Goal: Information Seeking & Learning: Learn about a topic

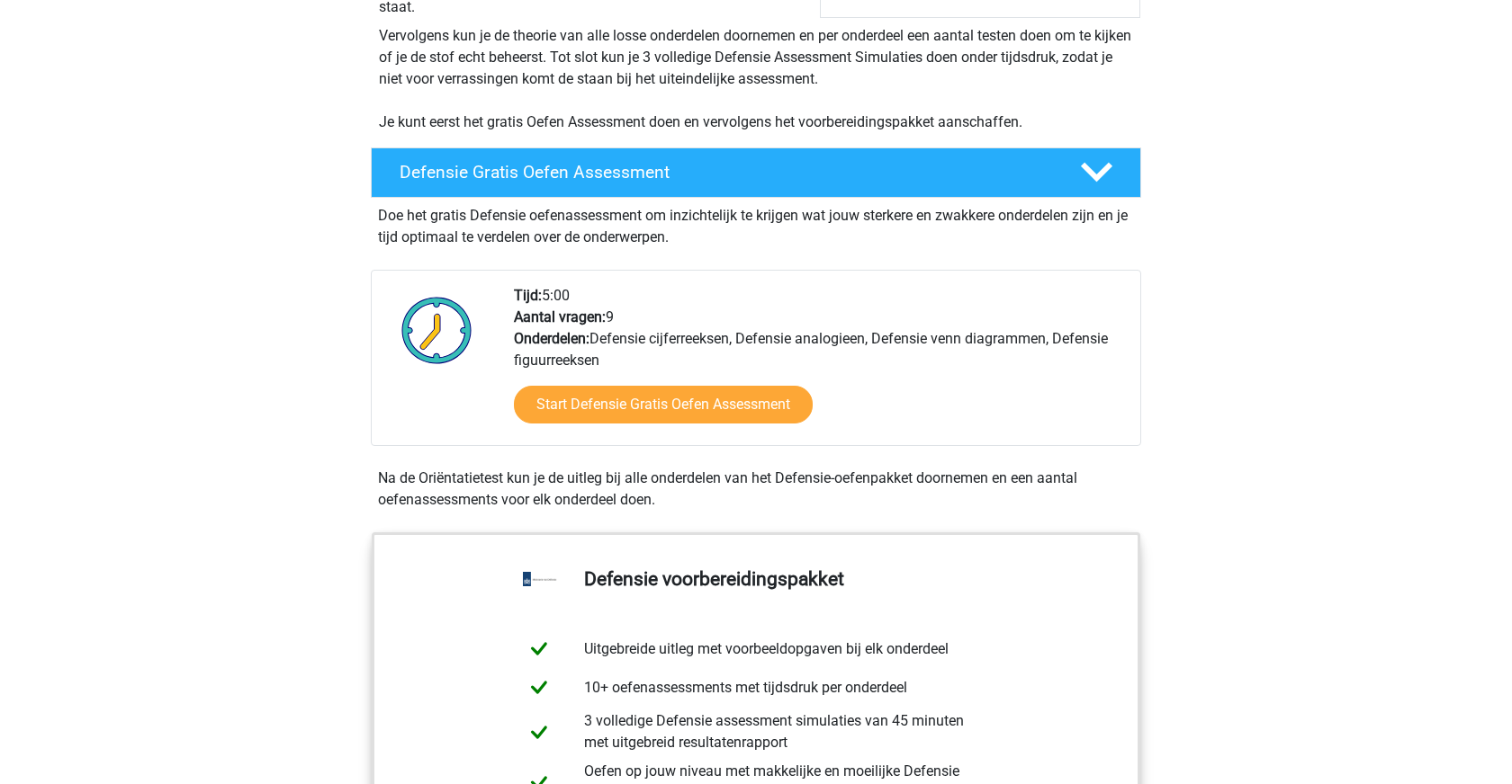
scroll to position [367, 0]
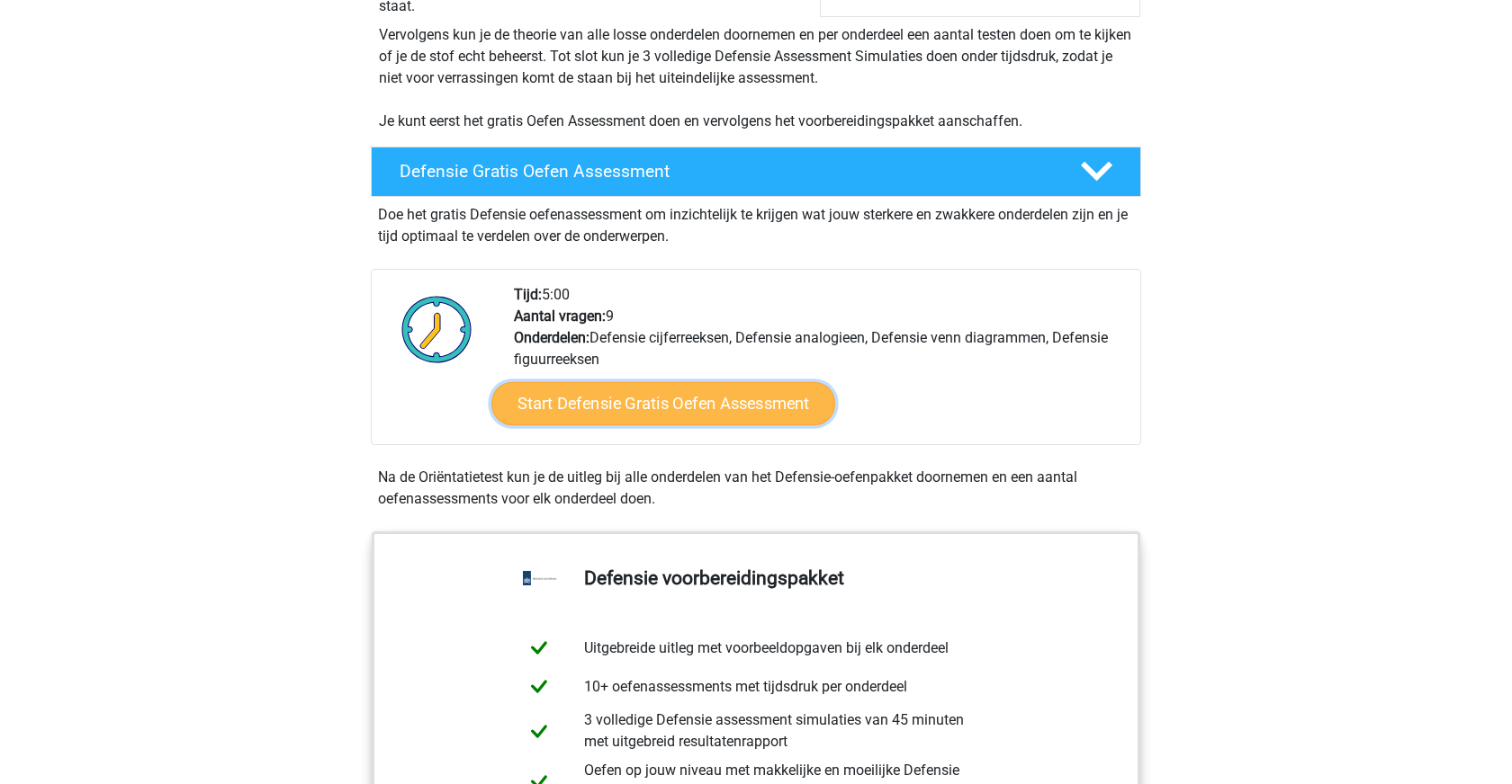
click at [729, 411] on link "Start Defensie Gratis Oefen Assessment" at bounding box center [662, 404] width 344 height 43
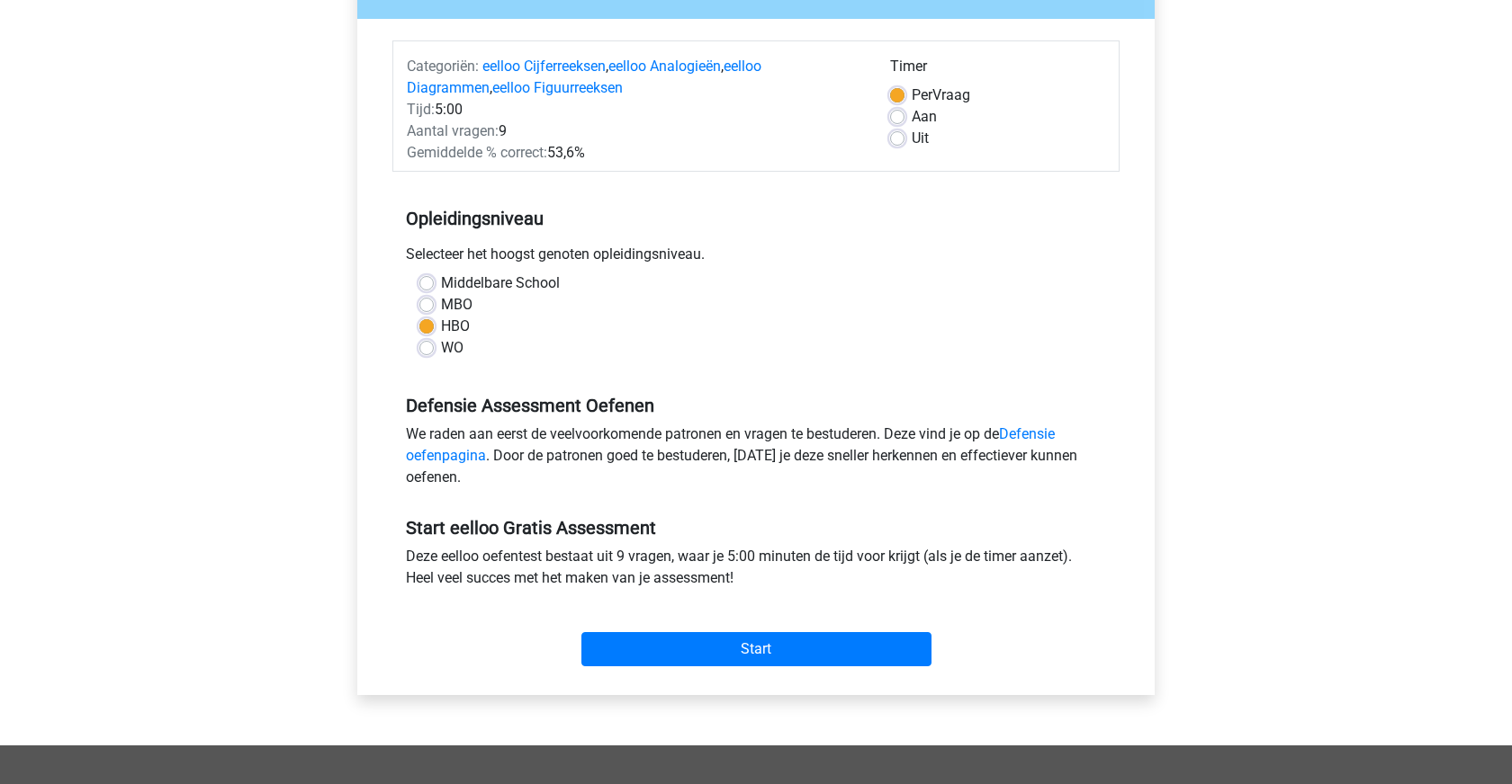
scroll to position [189, 0]
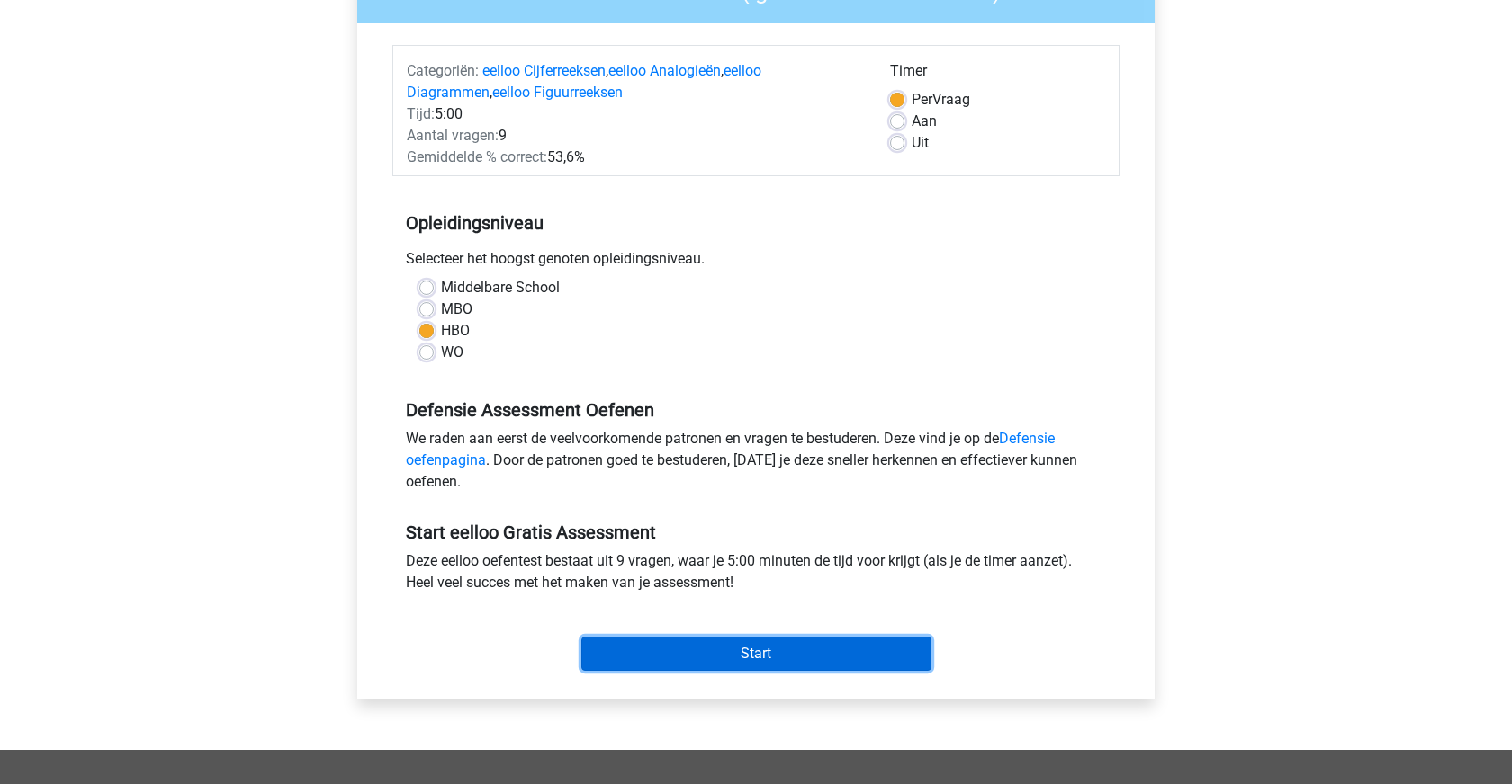
click at [770, 652] on input "Start" at bounding box center [756, 653] width 350 height 34
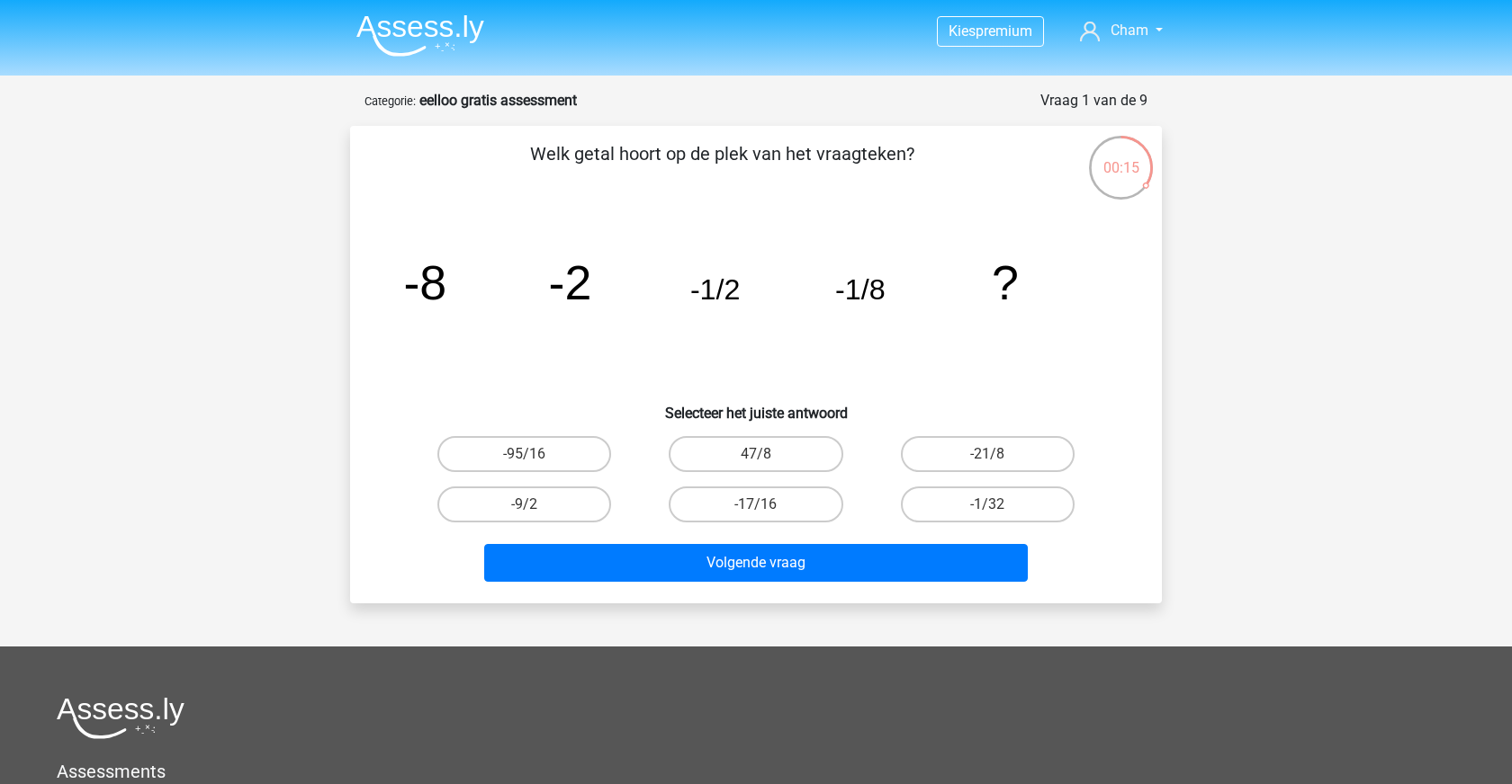
click at [987, 510] on input "-1/32" at bounding box center [993, 510] width 12 height 12
radio input "true"
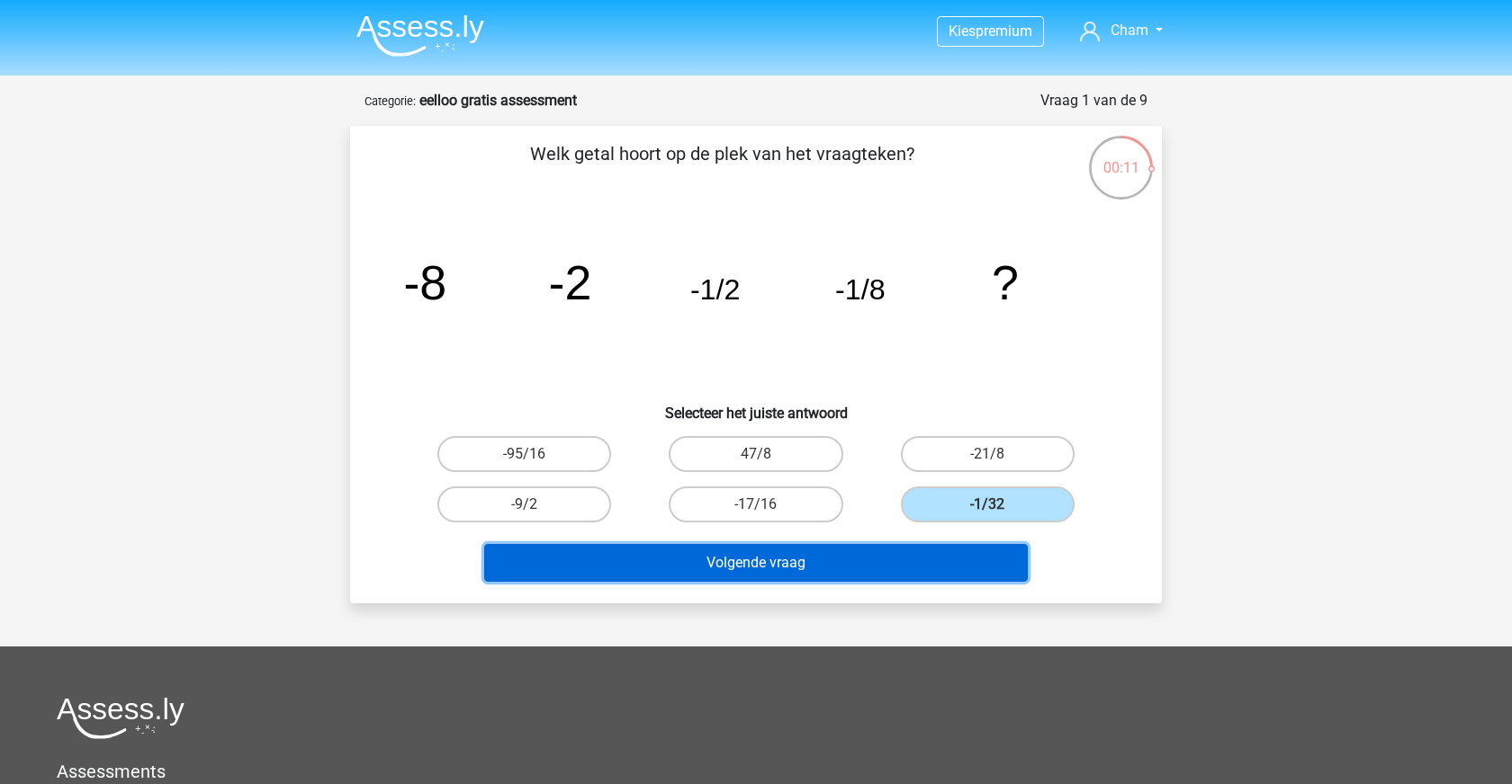
click at [931, 566] on button "Volgende vraag" at bounding box center [756, 563] width 545 height 38
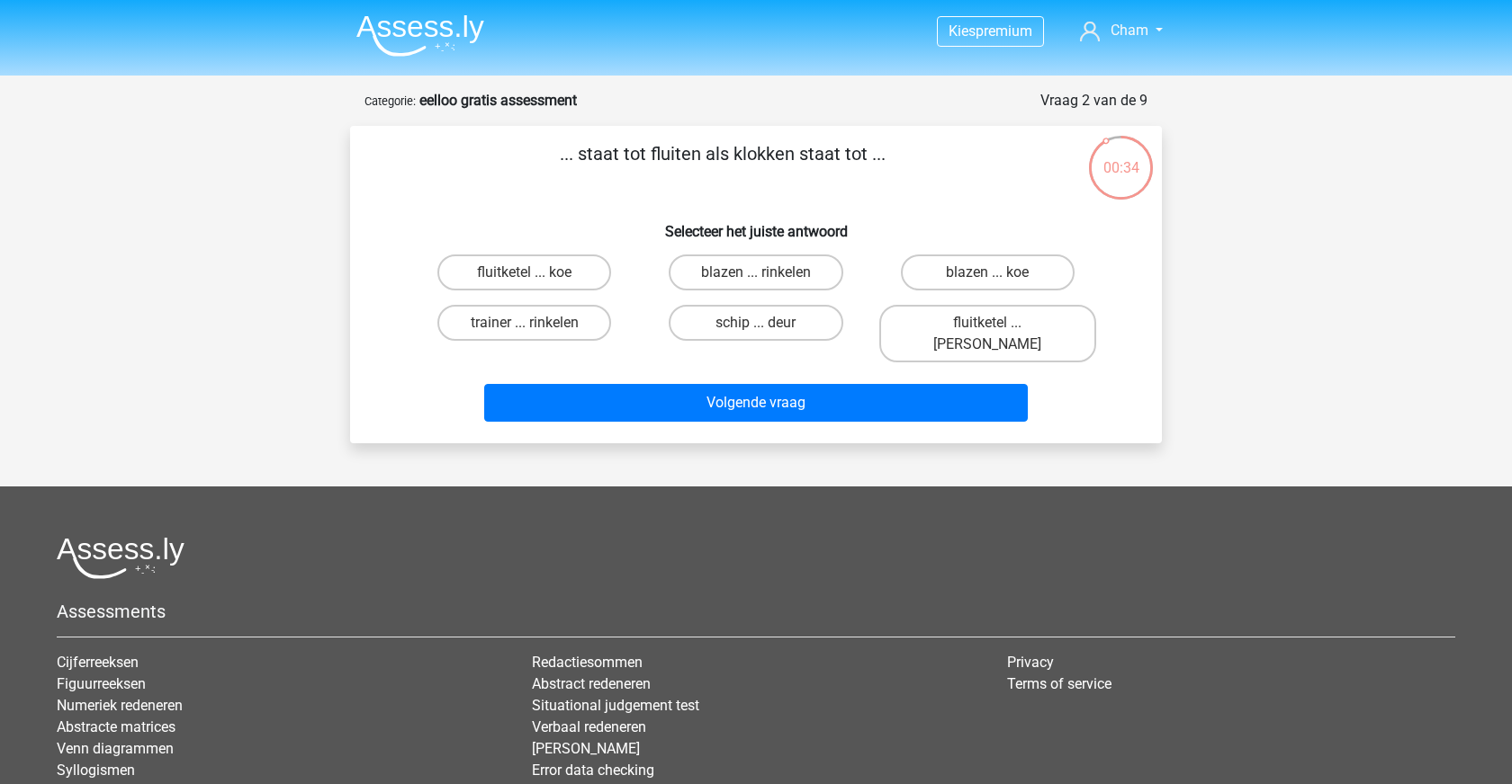
click at [525, 281] on input "fluitketel ... koe" at bounding box center [531, 279] width 12 height 12
radio input "true"
click at [973, 317] on label "fluitketel ... luiden" at bounding box center [987, 333] width 217 height 57
click at [987, 323] on input "fluitketel ... luiden" at bounding box center [993, 329] width 12 height 12
radio input "true"
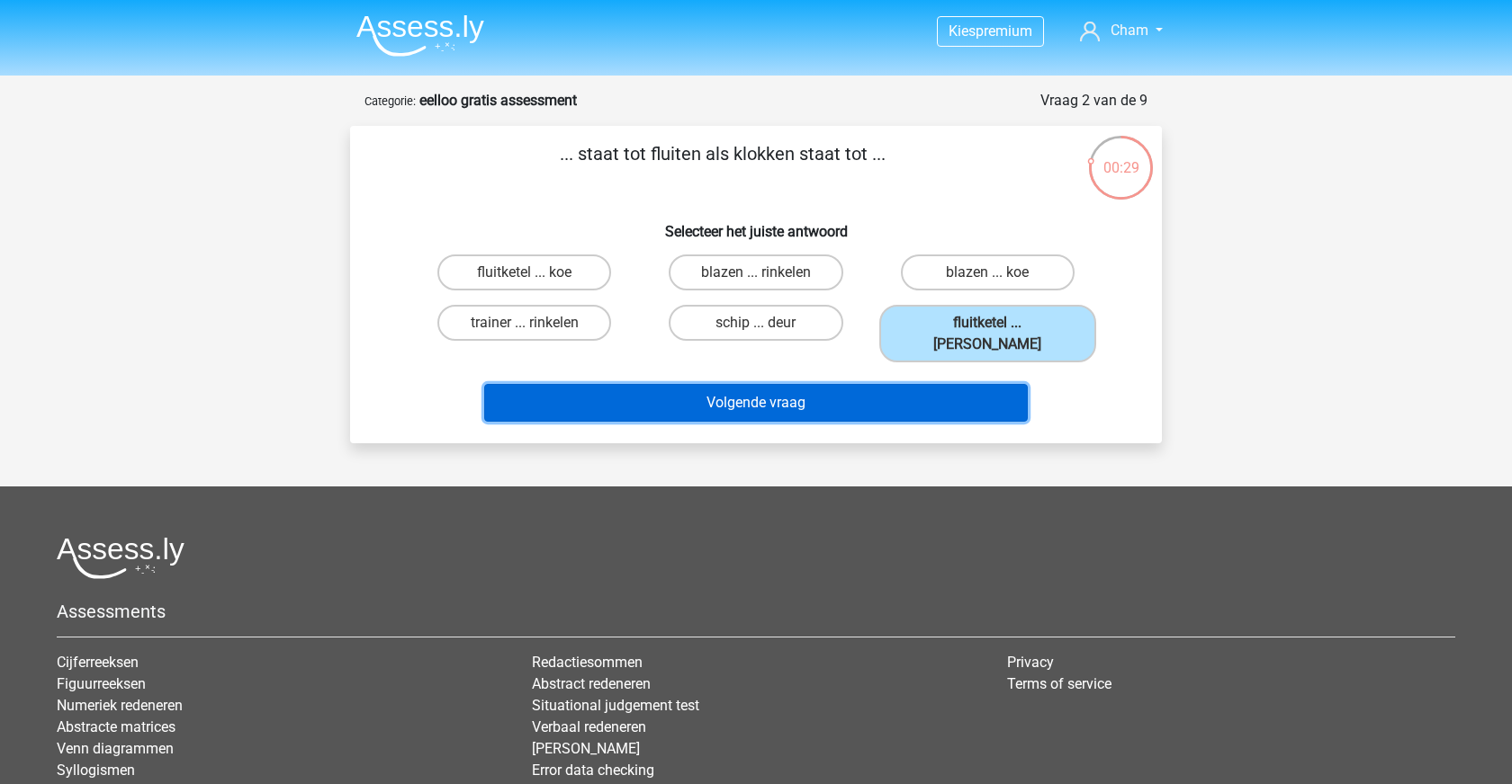
click at [950, 386] on button "Volgende vraag" at bounding box center [756, 402] width 545 height 38
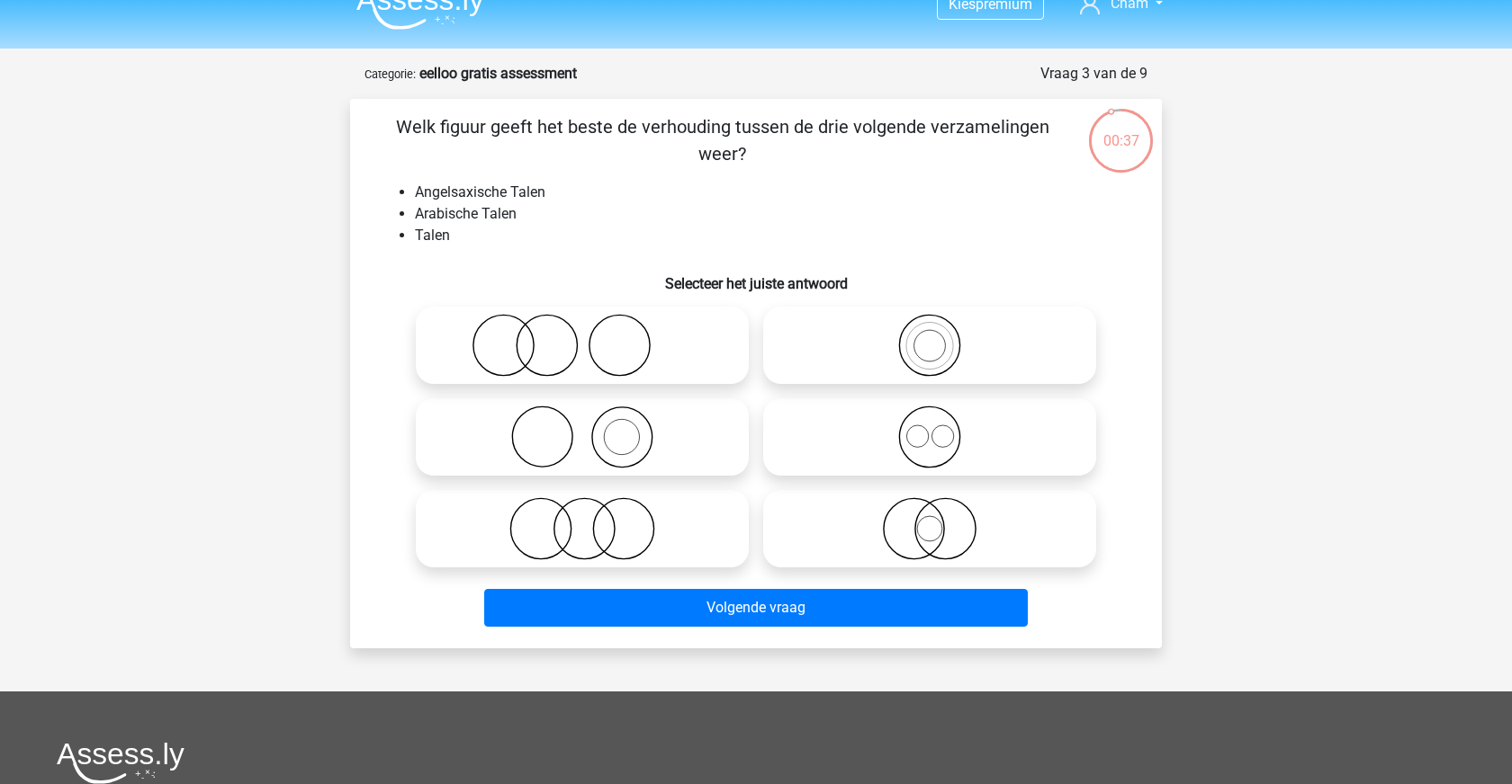
scroll to position [50, 0]
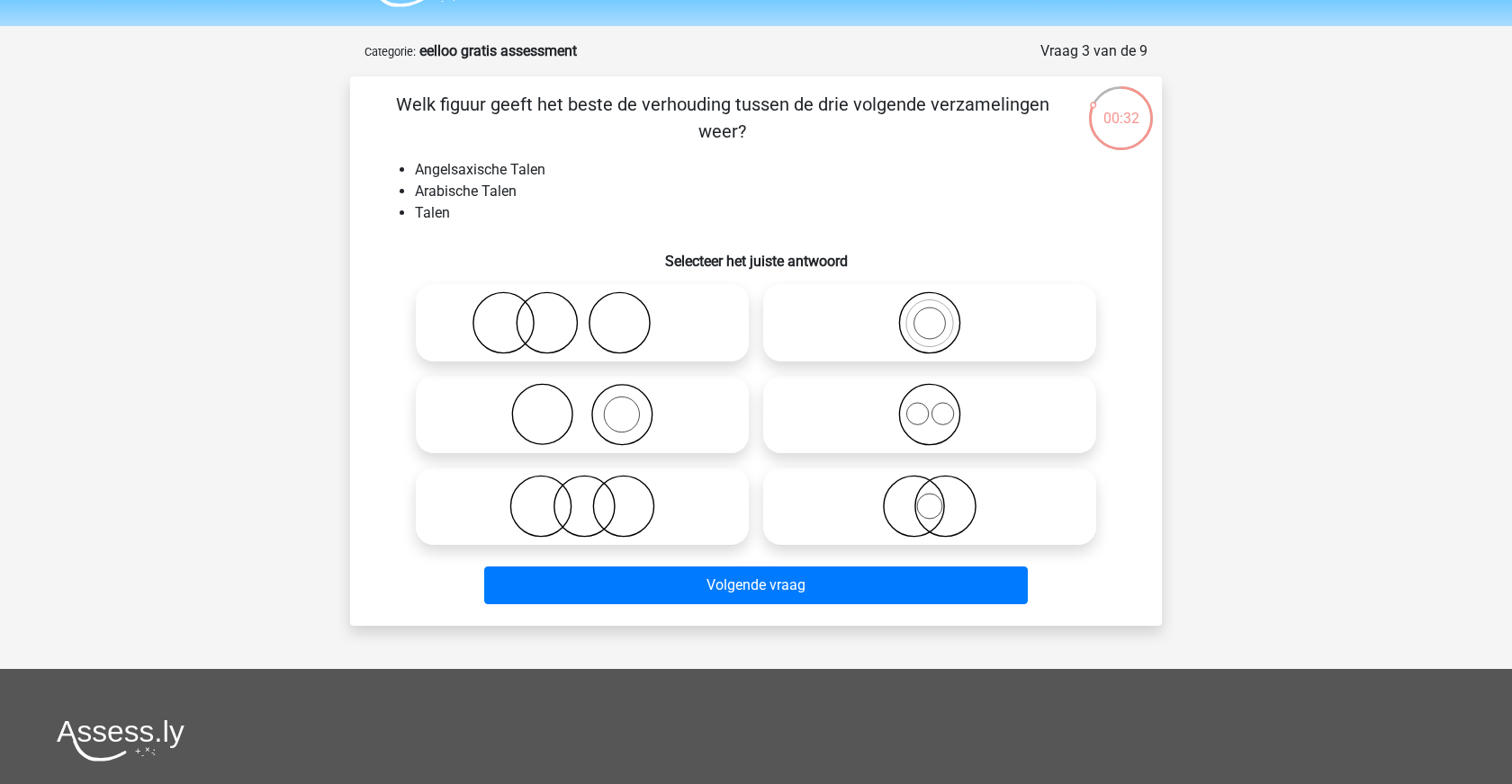
click at [965, 404] on icon at bounding box center [929, 414] width 319 height 63
click at [941, 404] on input "radio" at bounding box center [935, 400] width 12 height 12
radio input "true"
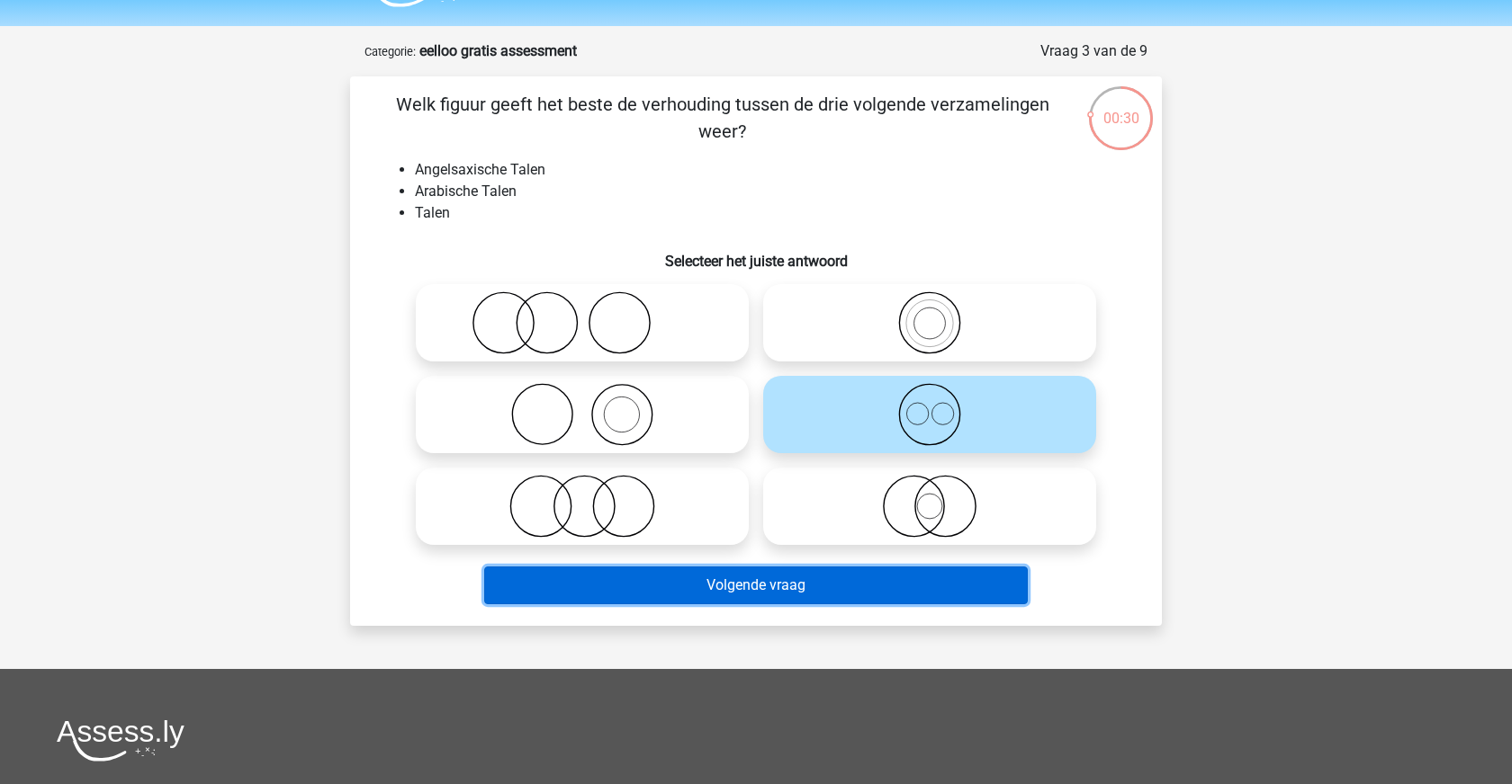
click at [899, 583] on button "Volgende vraag" at bounding box center [756, 585] width 545 height 38
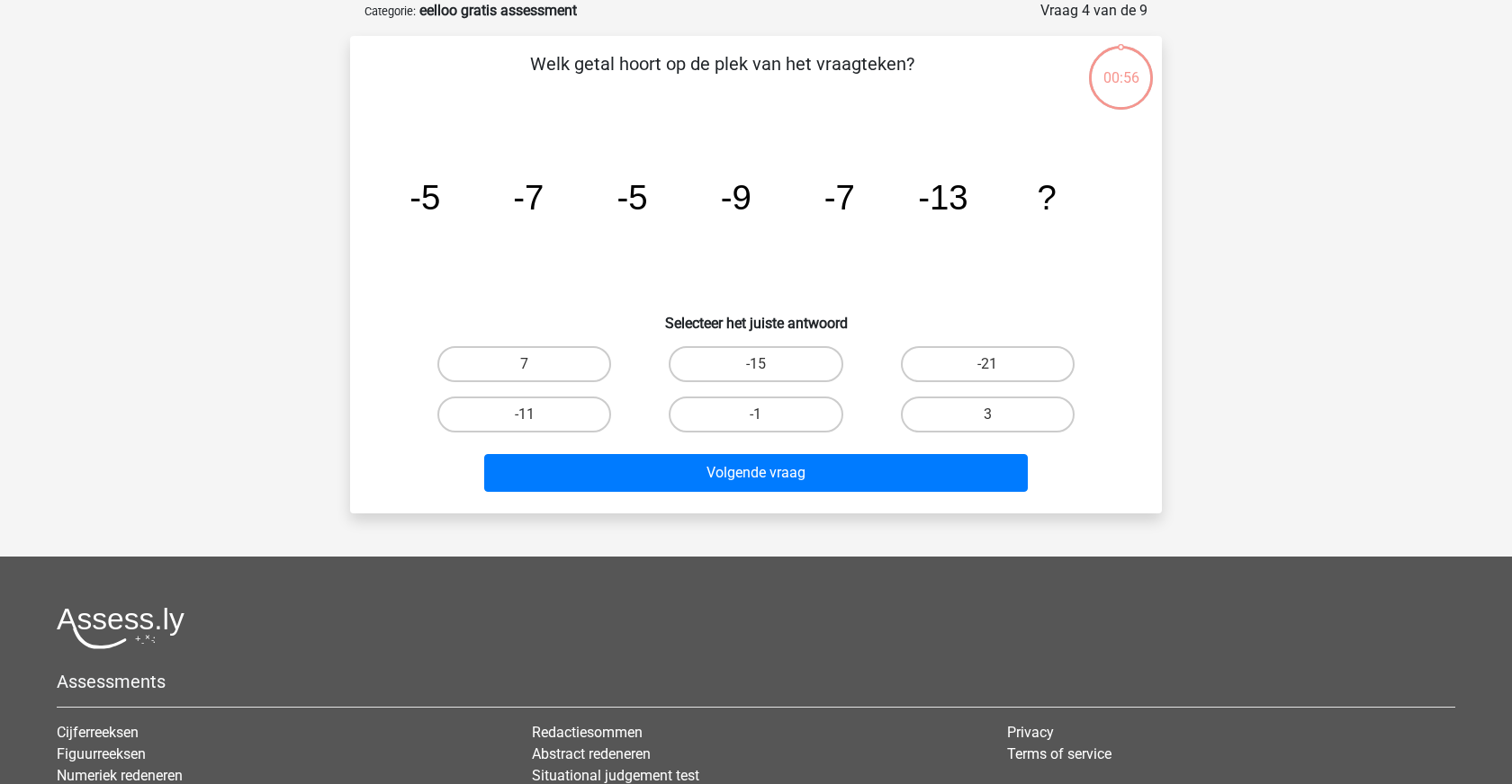
scroll to position [0, 0]
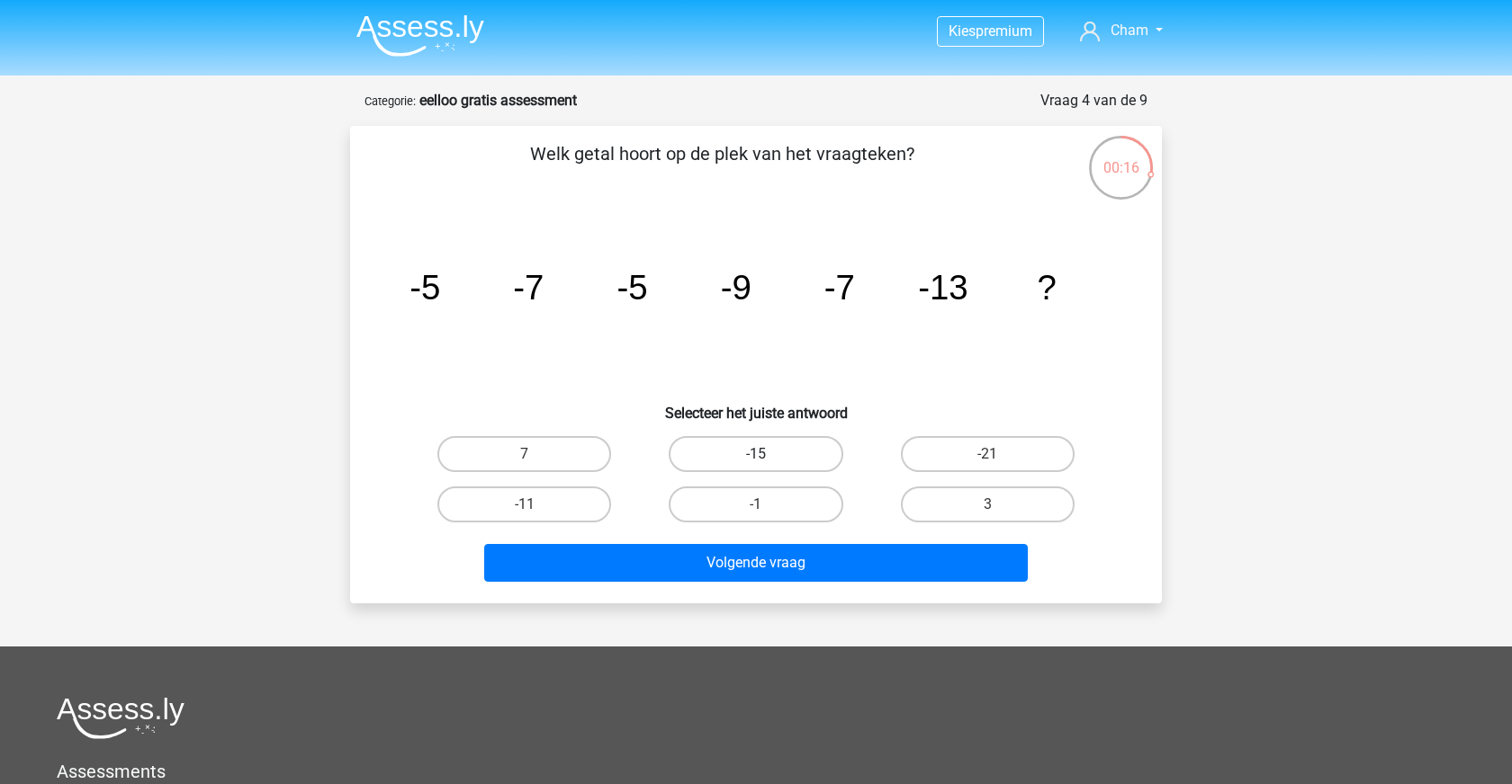
click at [760, 442] on label "-15" at bounding box center [755, 454] width 173 height 36
click at [760, 454] on input "-15" at bounding box center [762, 460] width 12 height 12
radio input "true"
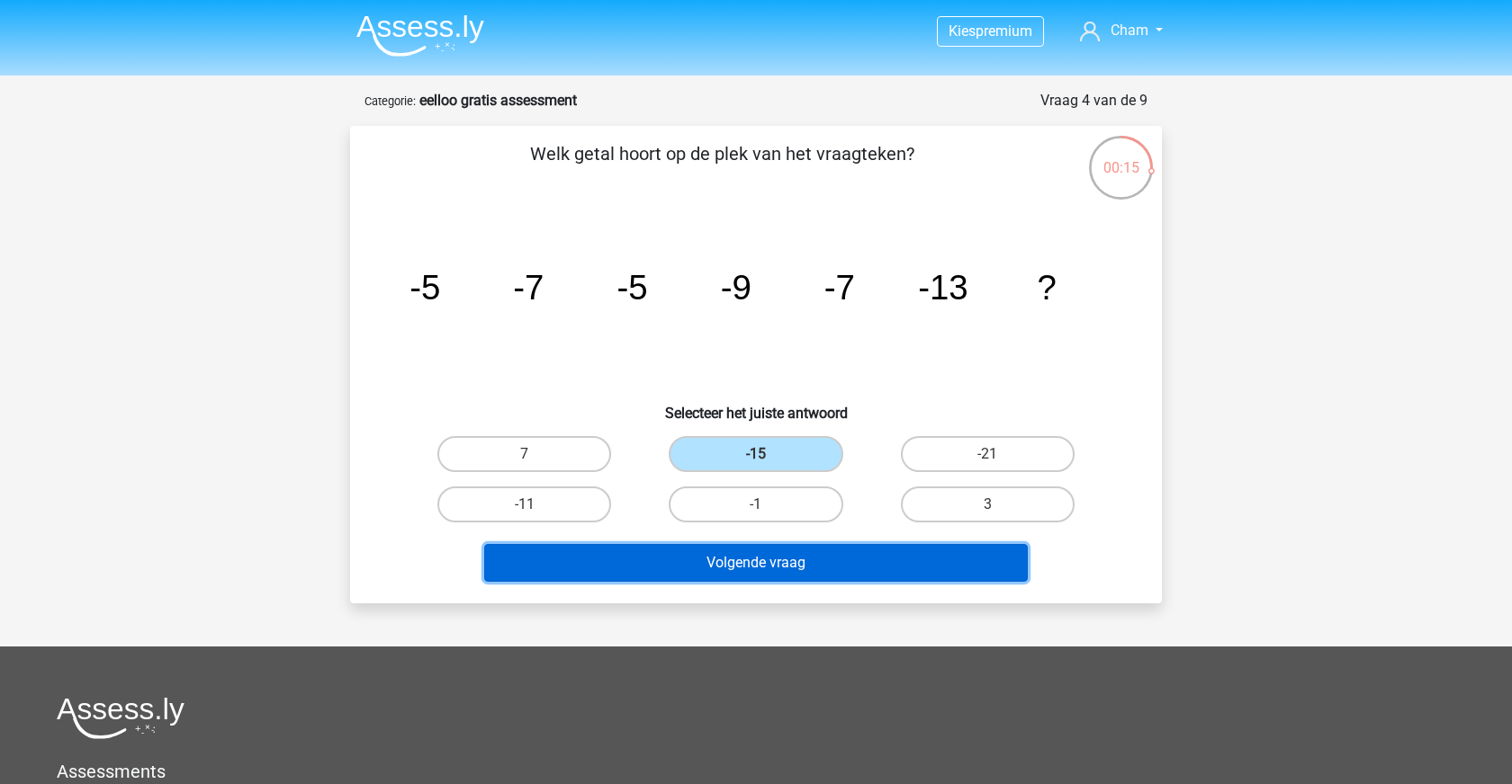
click at [830, 565] on button "Volgende vraag" at bounding box center [756, 563] width 545 height 38
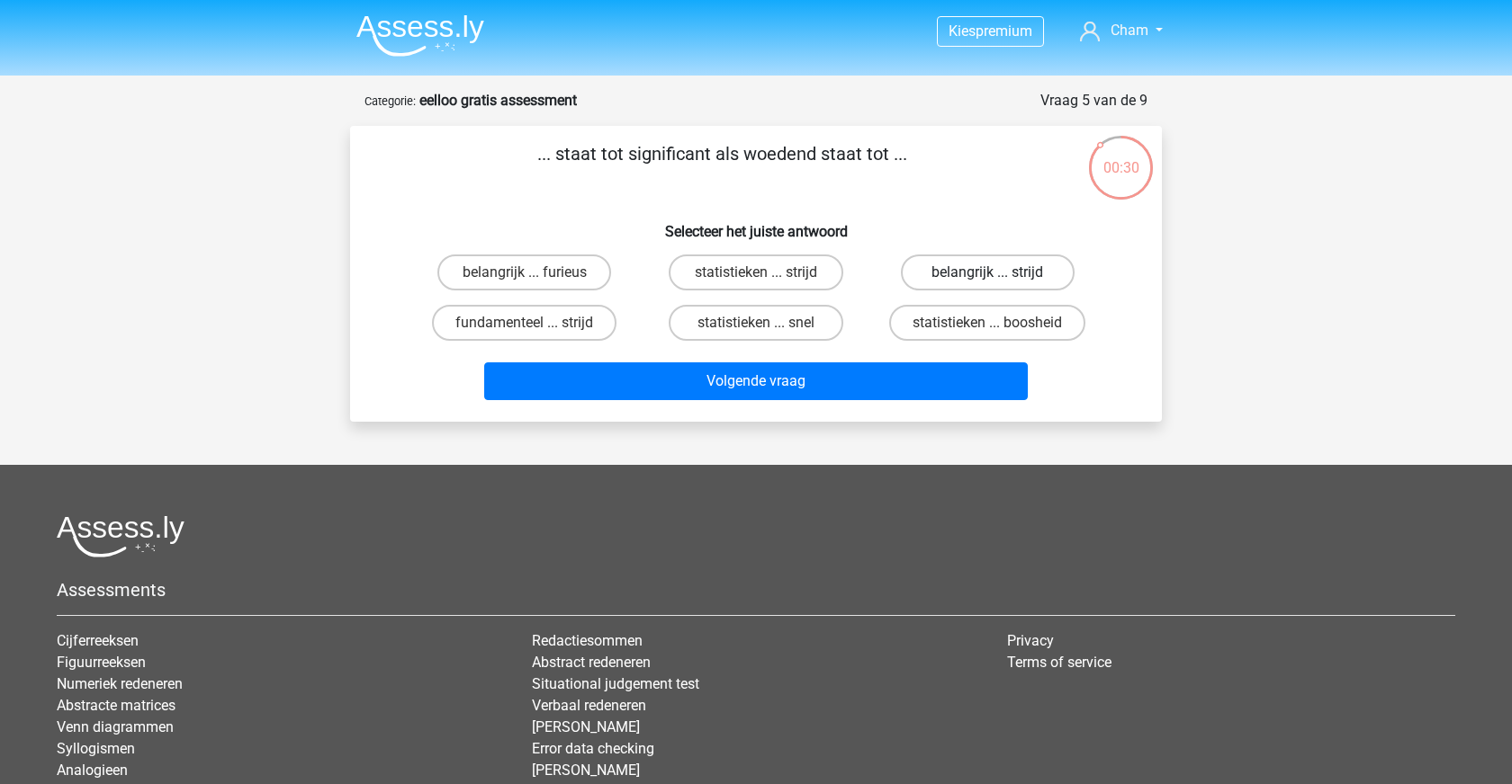
click at [923, 270] on label "belangrijk ... strijd" at bounding box center [988, 272] width 173 height 36
click at [987, 273] on input "belangrijk ... strijd" at bounding box center [993, 279] width 12 height 12
radio input "true"
click at [575, 281] on label "belangrijk ... furieus" at bounding box center [524, 272] width 173 height 36
click at [537, 281] on input "belangrijk ... furieus" at bounding box center [531, 279] width 12 height 12
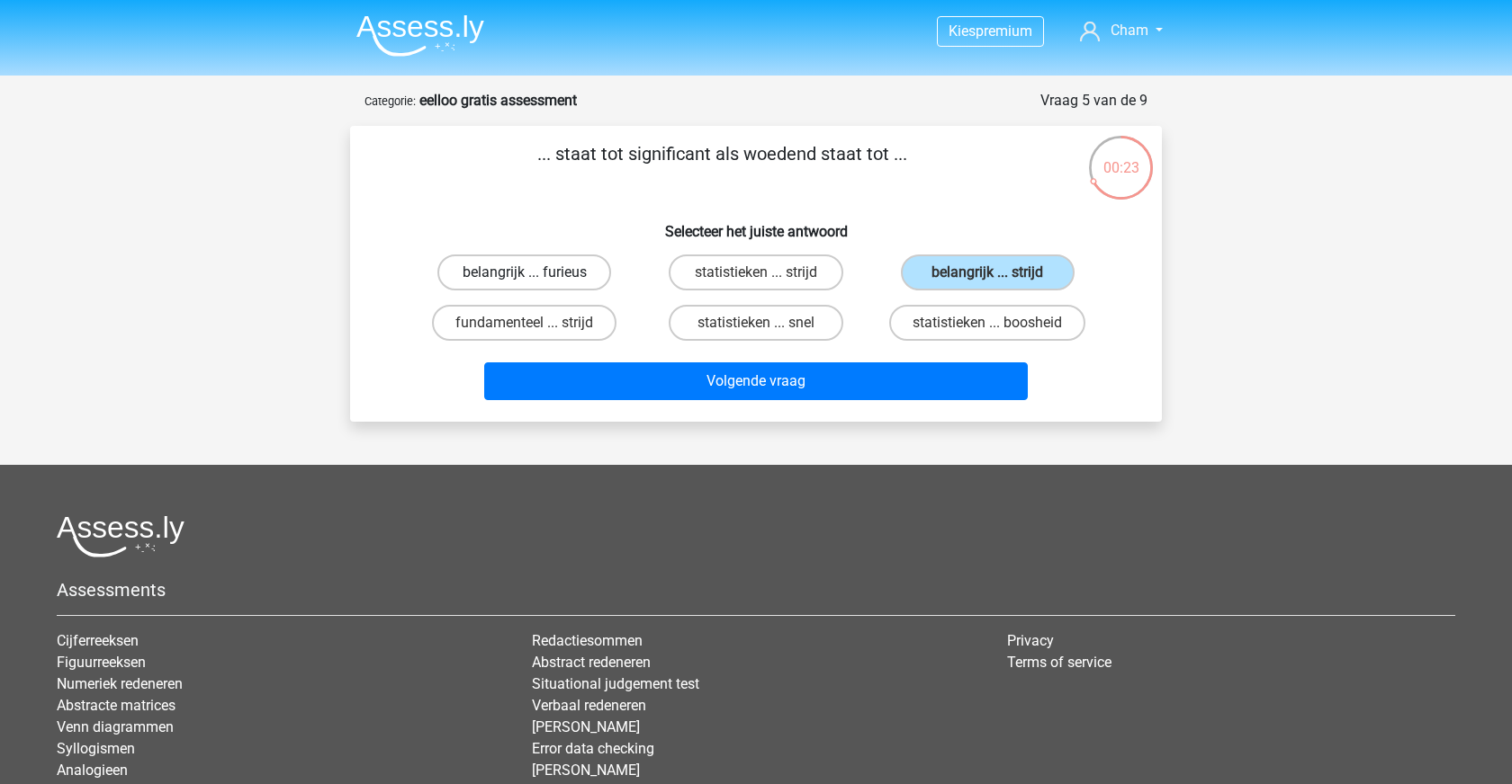
radio input "true"
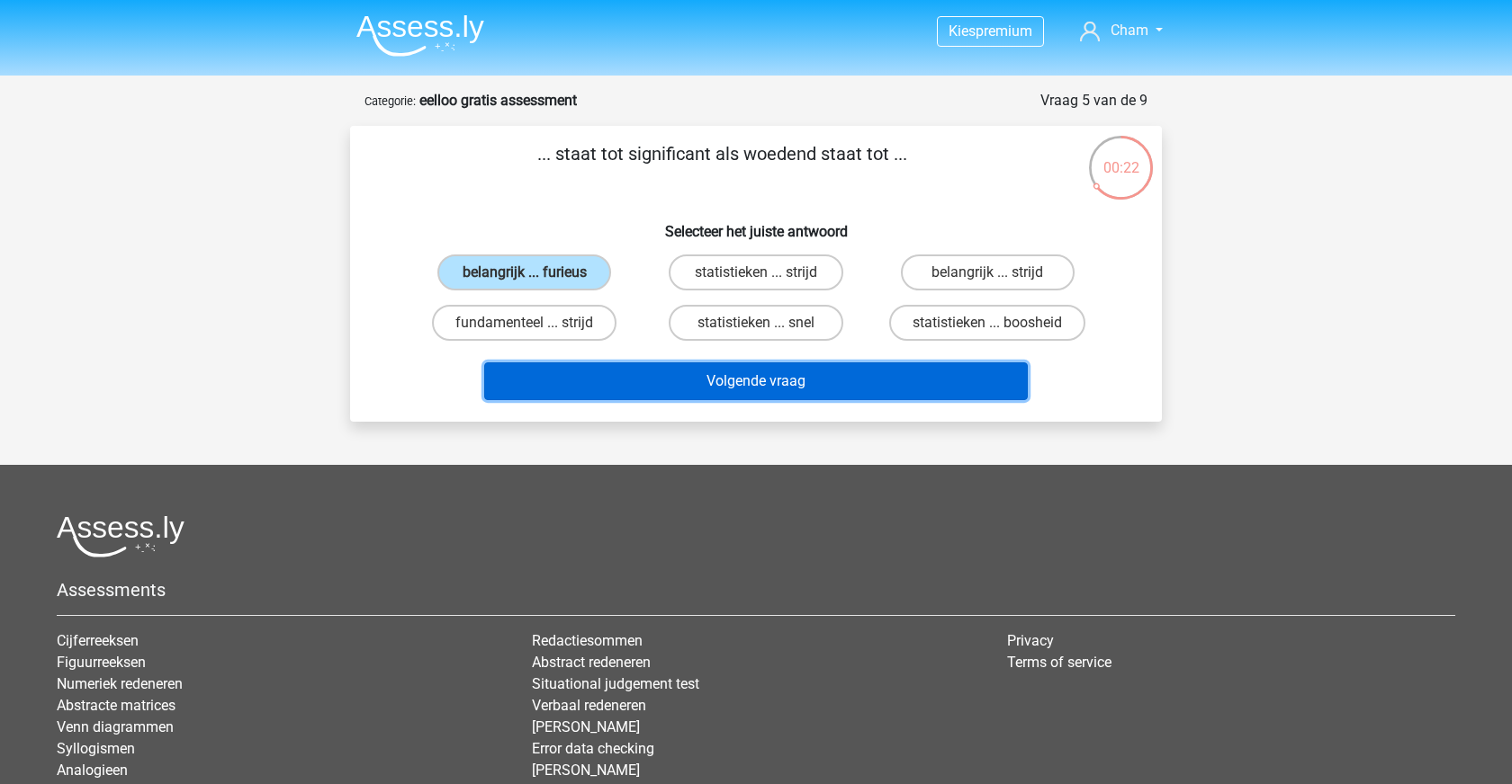
click at [726, 383] on button "Volgende vraag" at bounding box center [756, 381] width 545 height 38
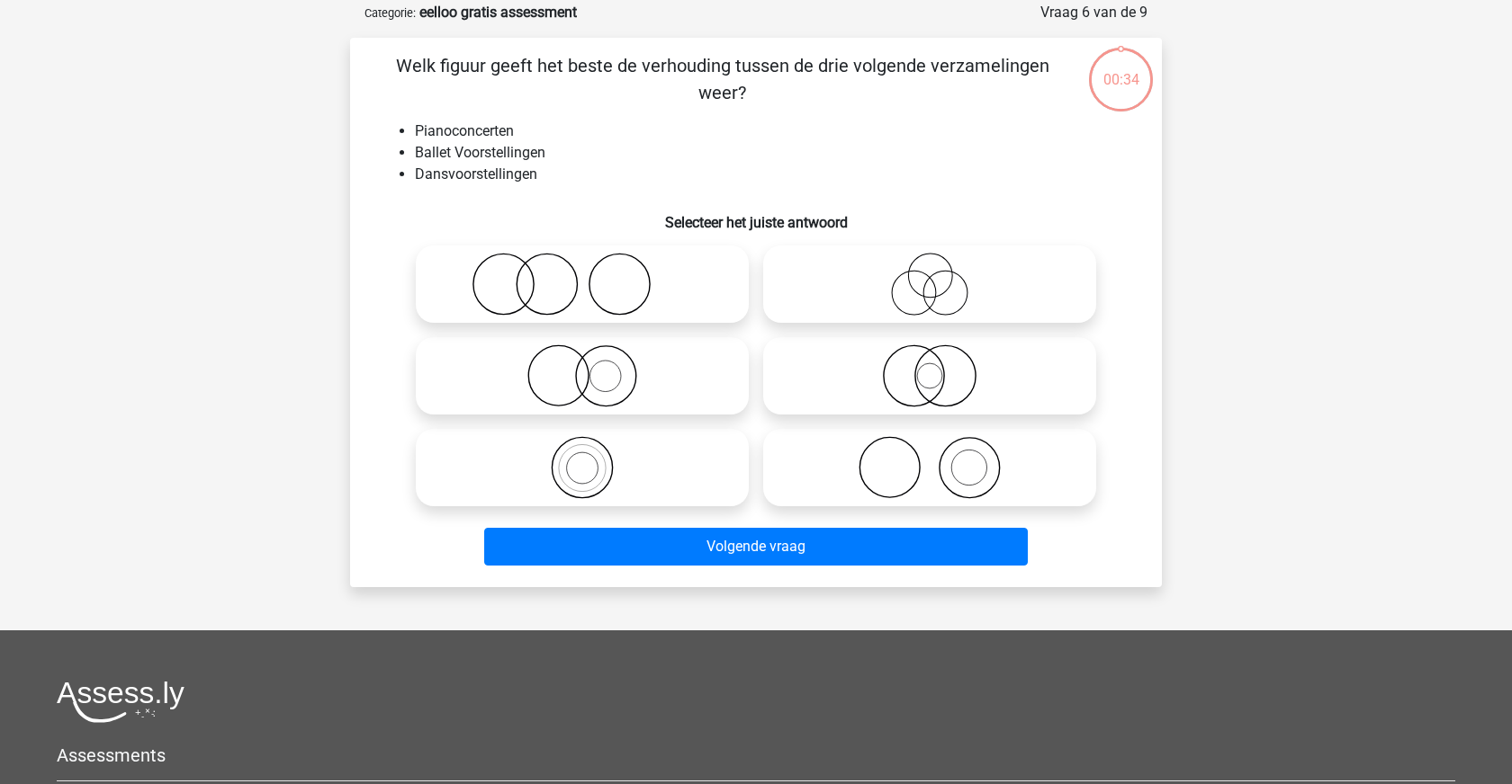
scroll to position [90, 0]
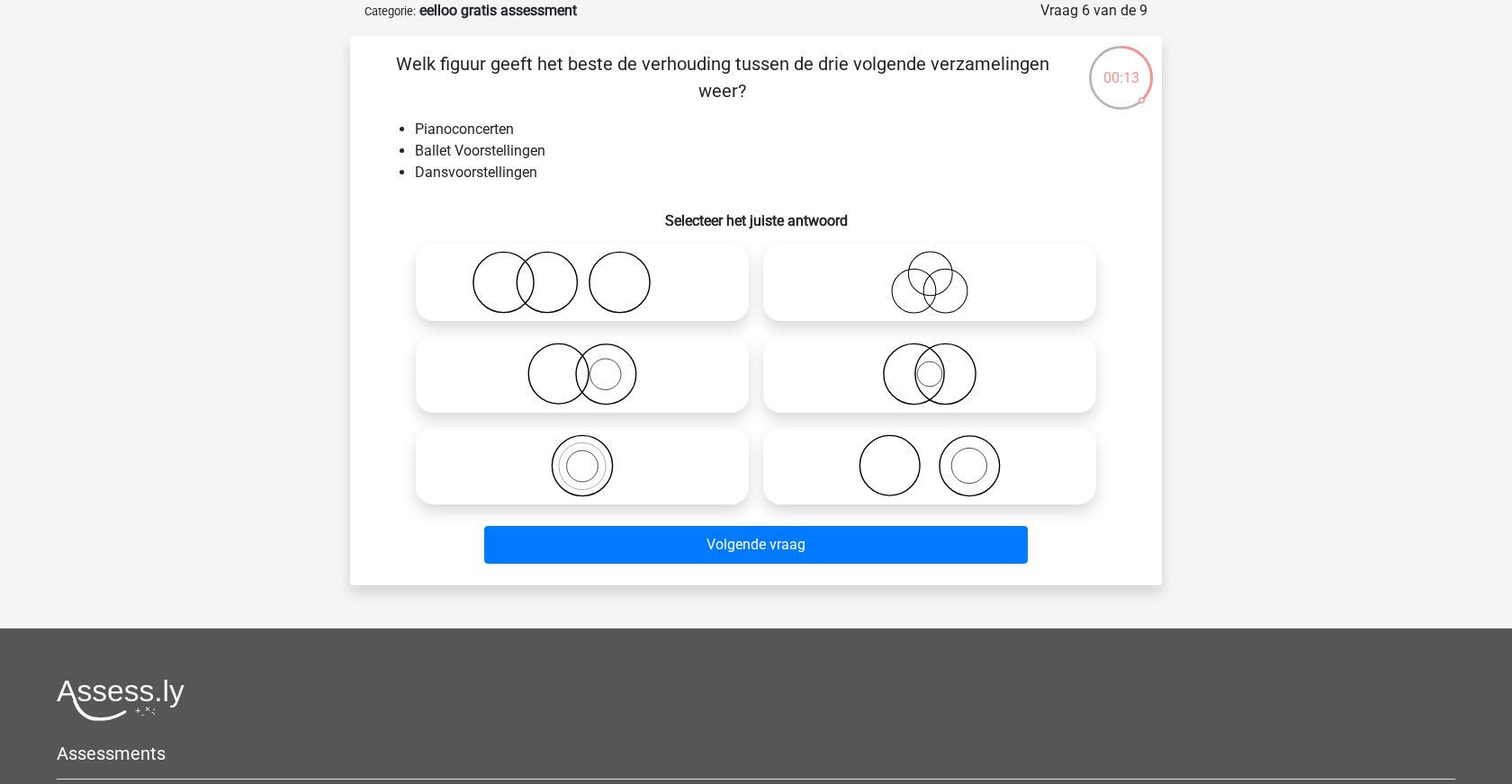
click at [676, 299] on icon at bounding box center [582, 282] width 319 height 63
click at [594, 274] on input "radio" at bounding box center [588, 268] width 12 height 12
radio input "true"
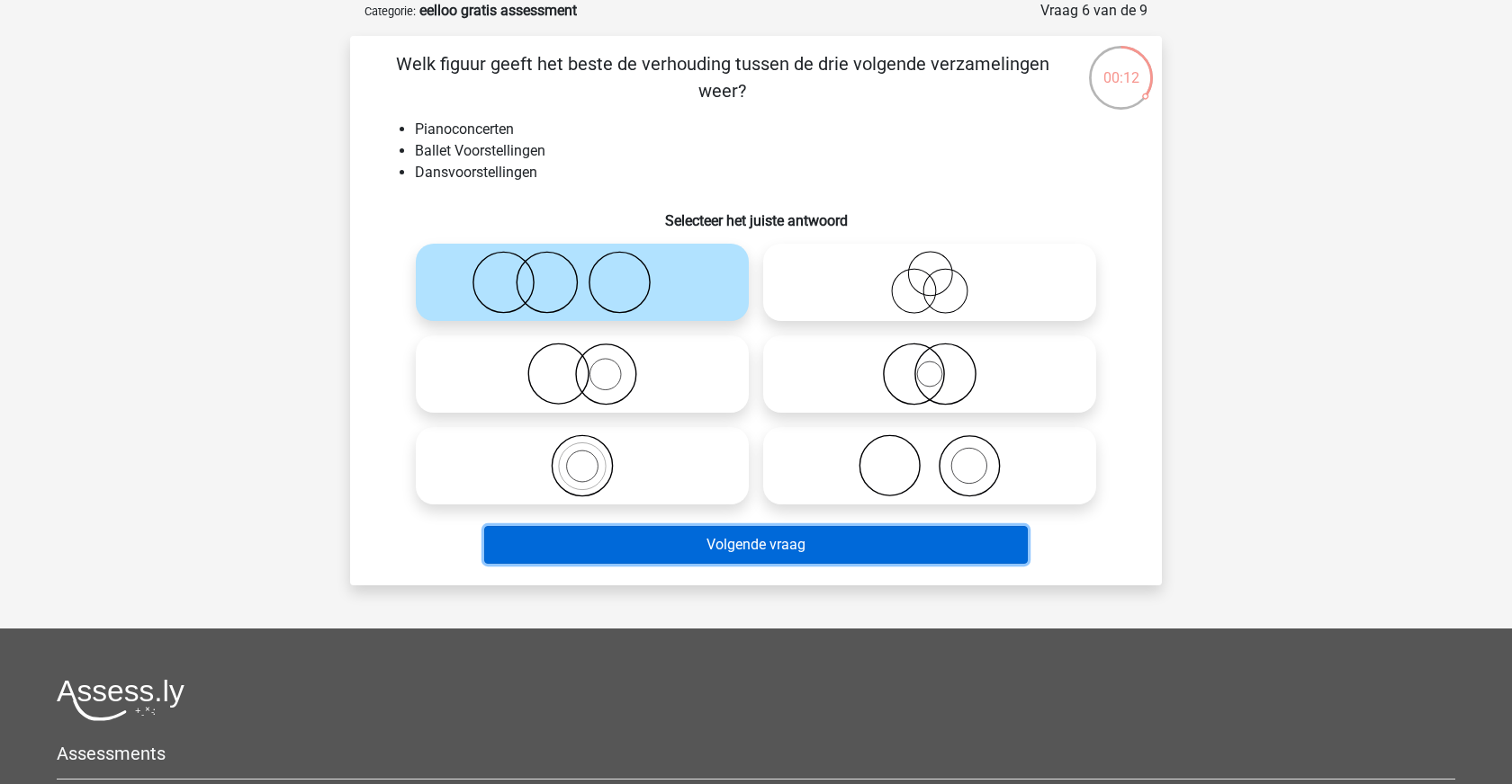
click at [775, 551] on button "Volgende vraag" at bounding box center [756, 544] width 545 height 38
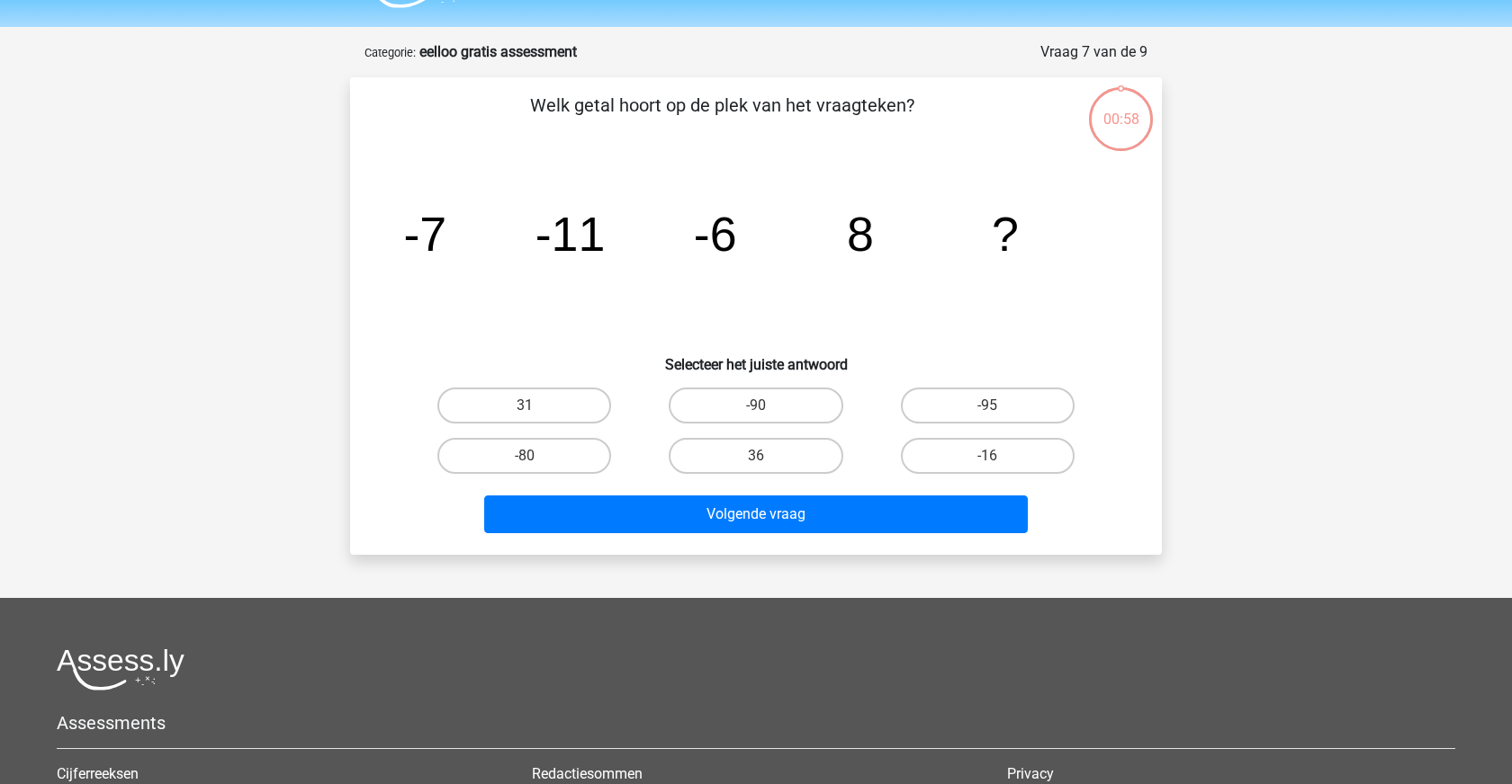
scroll to position [28, 0]
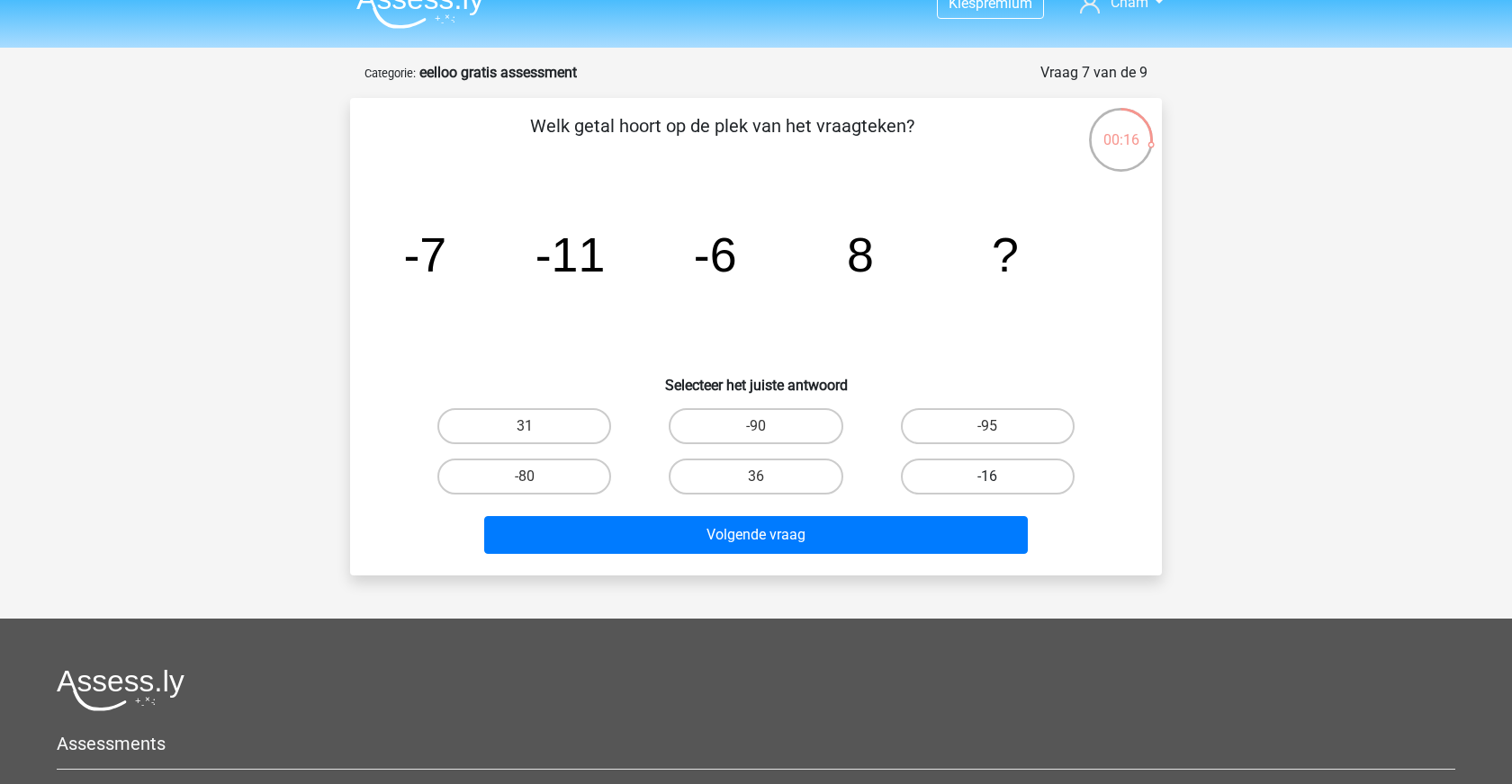
click at [998, 472] on label "-16" at bounding box center [988, 476] width 173 height 36
click at [998, 477] on input "-16" at bounding box center [993, 483] width 12 height 12
radio input "true"
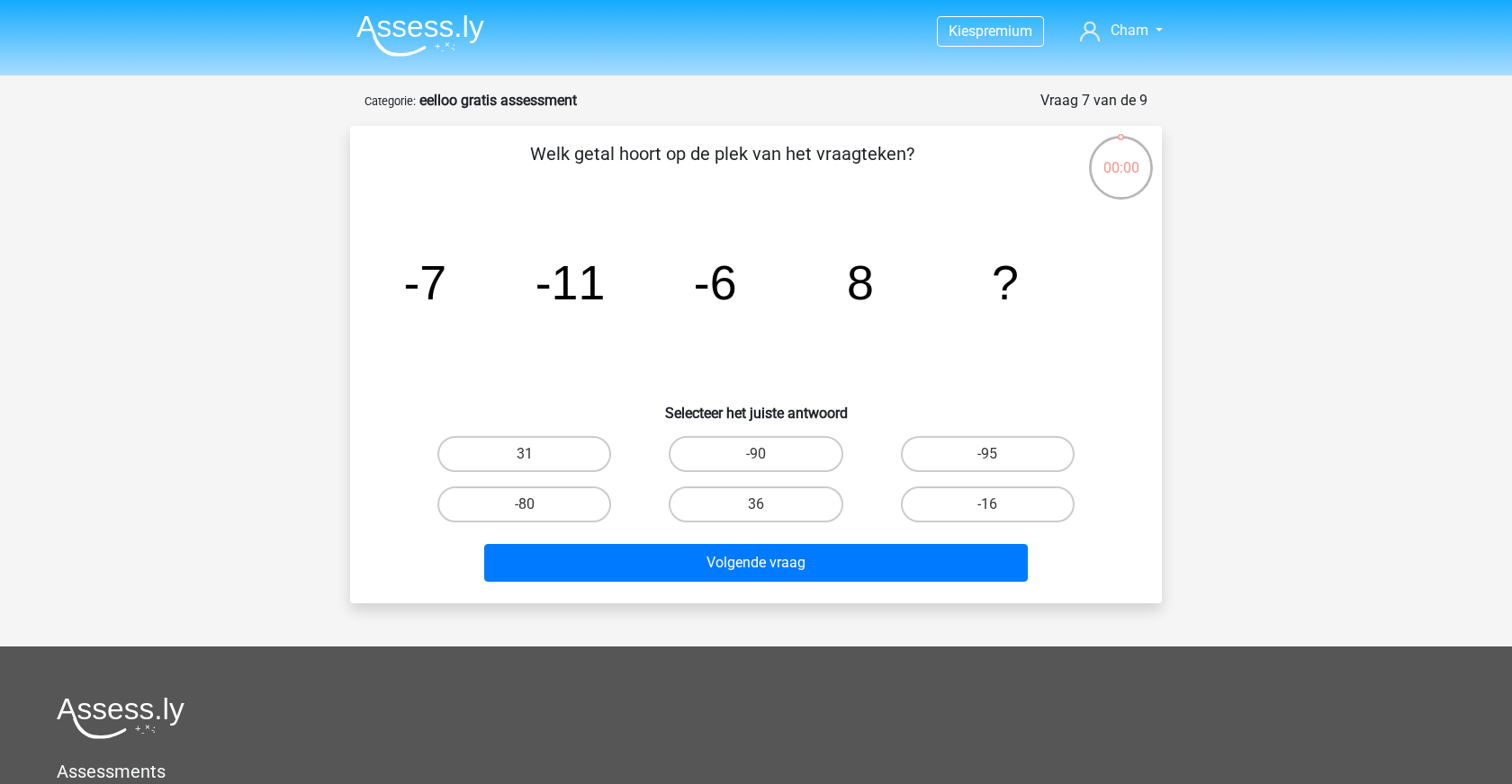
scroll to position [28, 0]
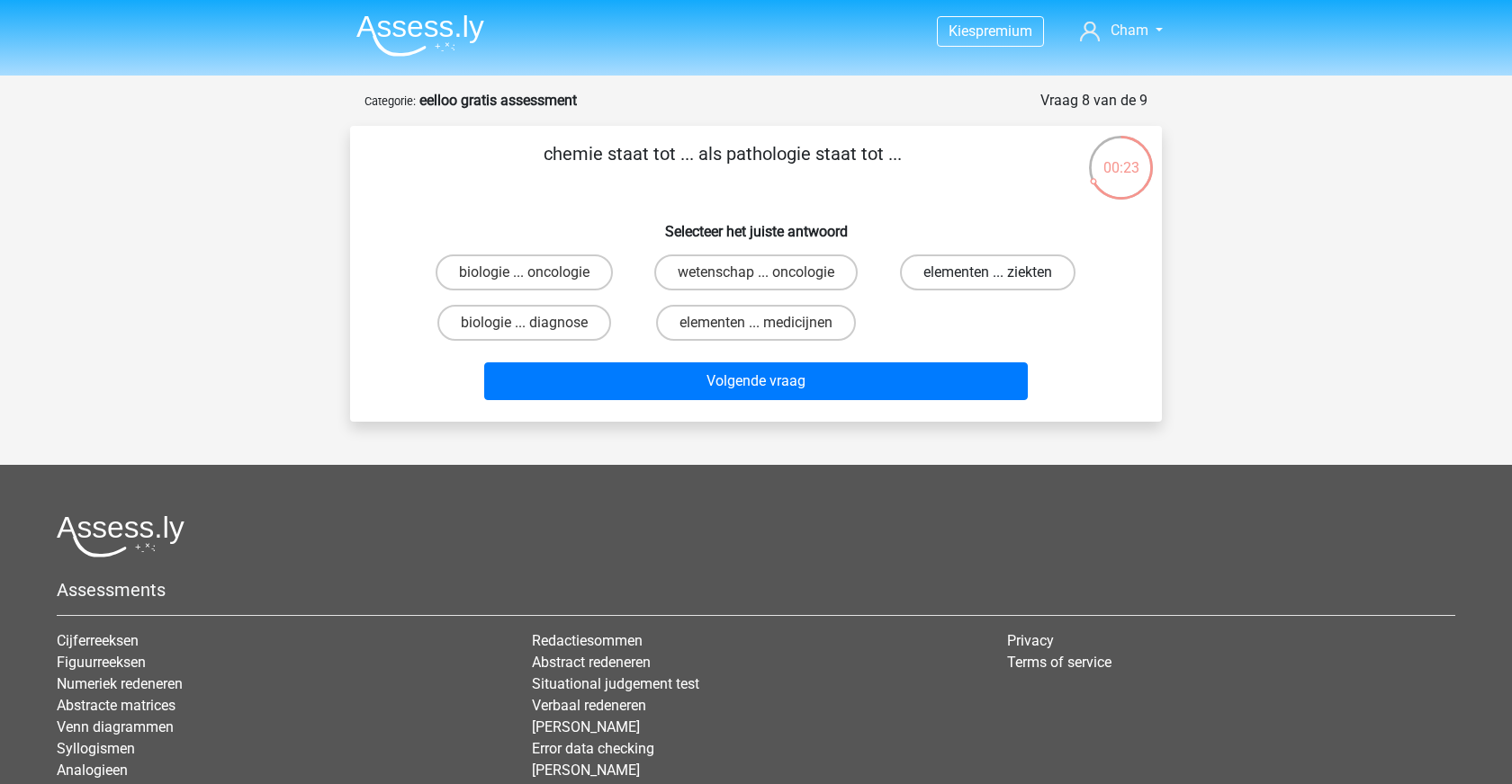
click at [1017, 266] on label "elementen ... ziekten" at bounding box center [988, 272] width 175 height 36
click at [999, 273] on input "elementen ... ziekten" at bounding box center [993, 279] width 12 height 12
radio input "true"
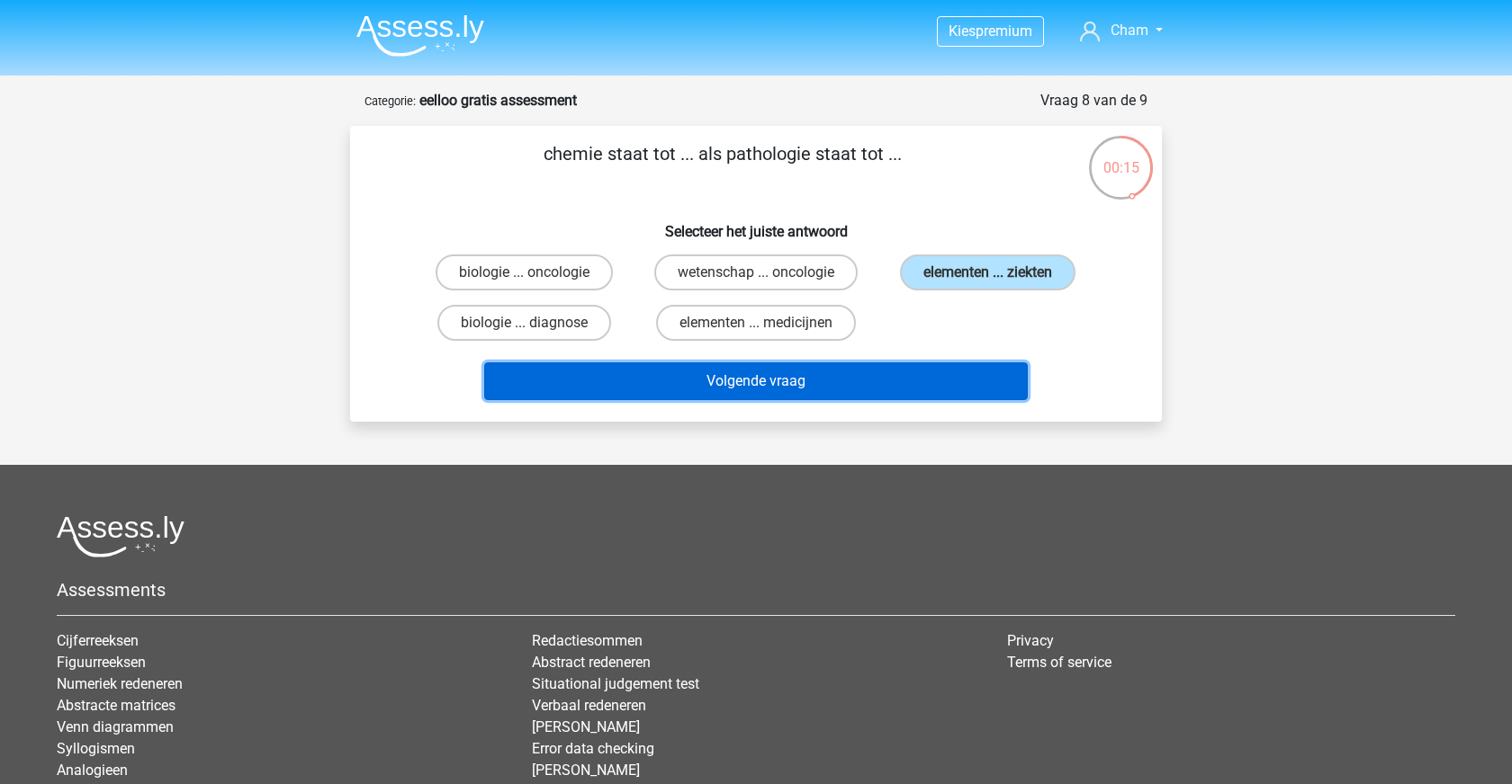
click at [775, 378] on button "Volgende vraag" at bounding box center [756, 381] width 545 height 38
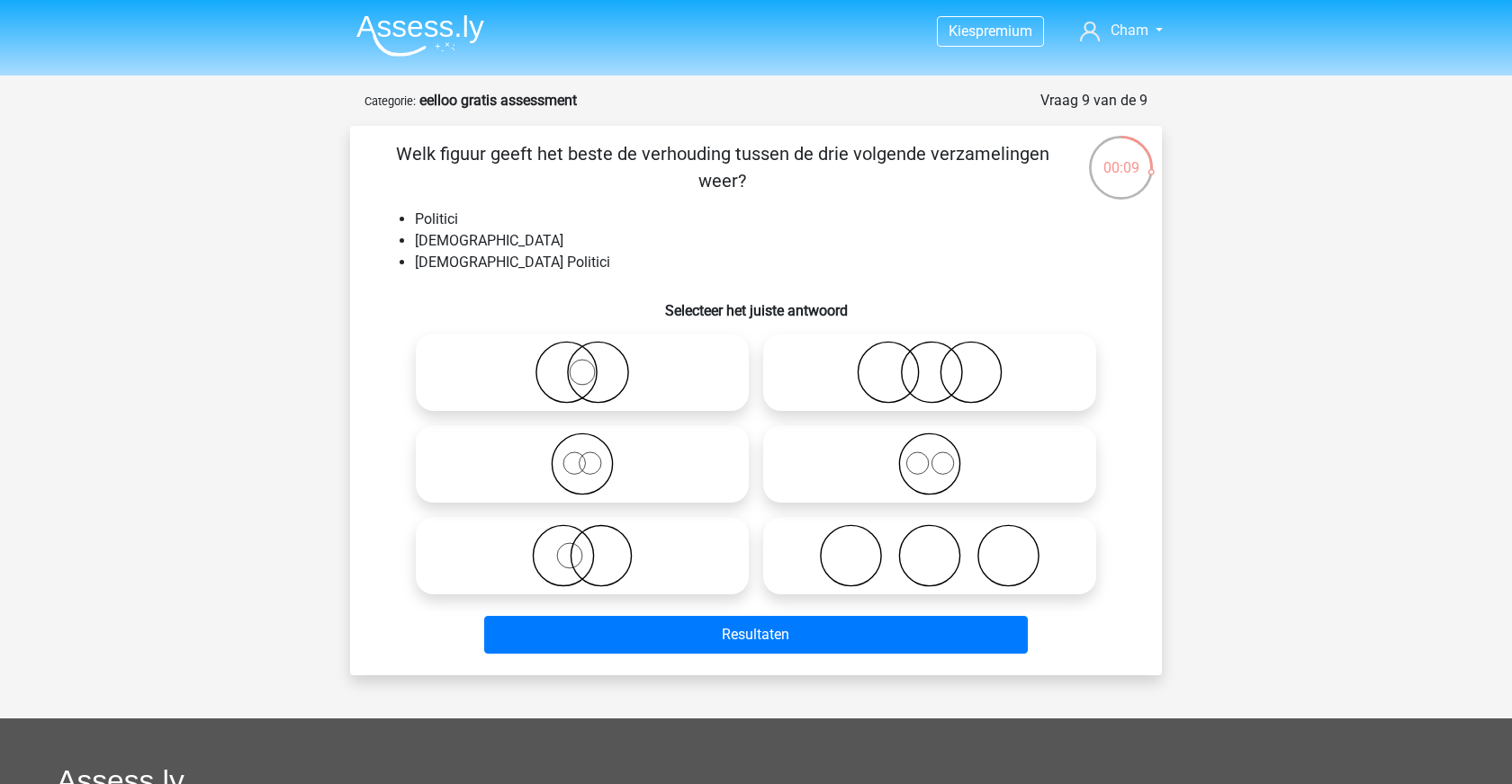
click at [703, 563] on icon at bounding box center [582, 556] width 319 height 63
click at [594, 547] on input "radio" at bounding box center [588, 541] width 12 height 12
radio input "true"
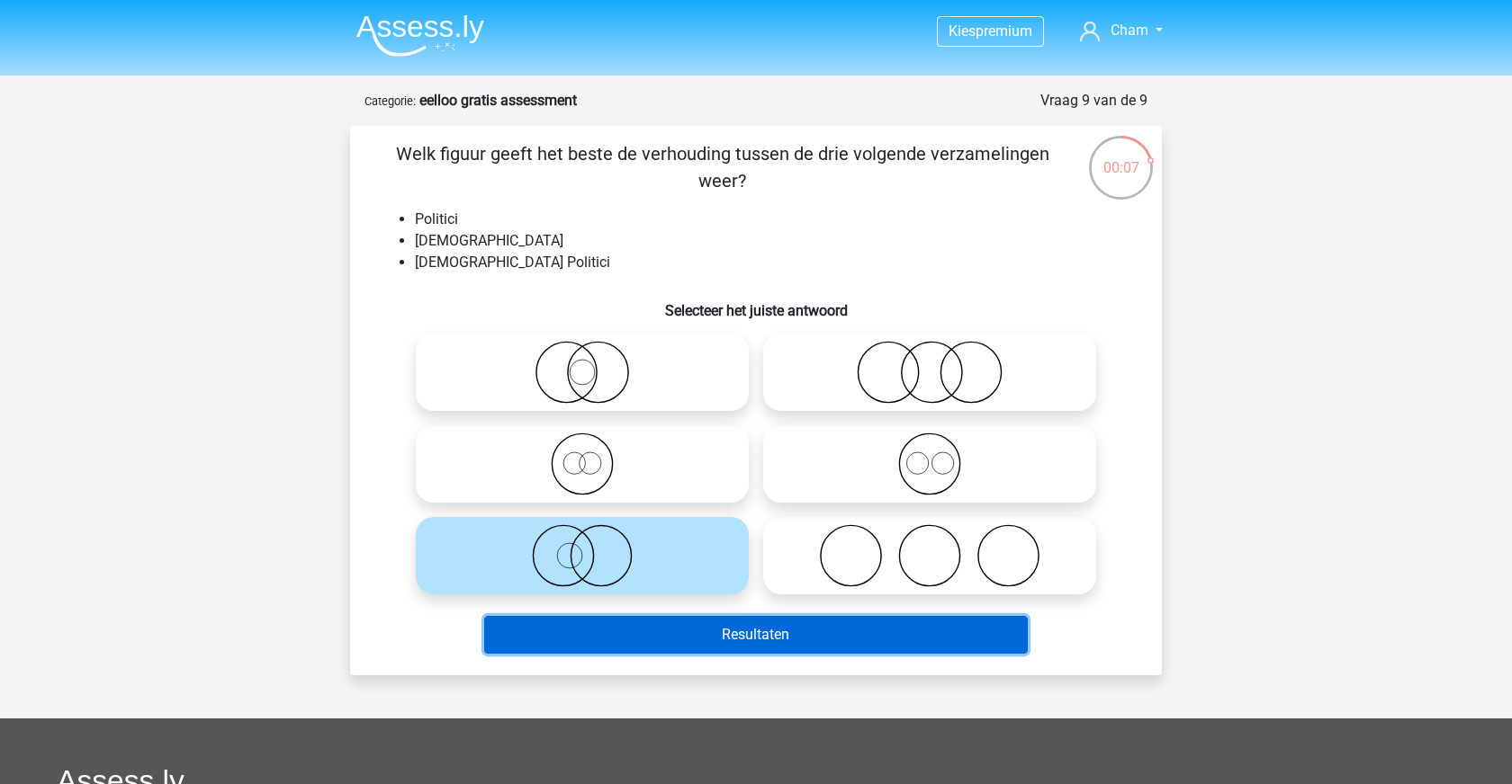
click at [793, 639] on button "Resultaten" at bounding box center [756, 635] width 545 height 38
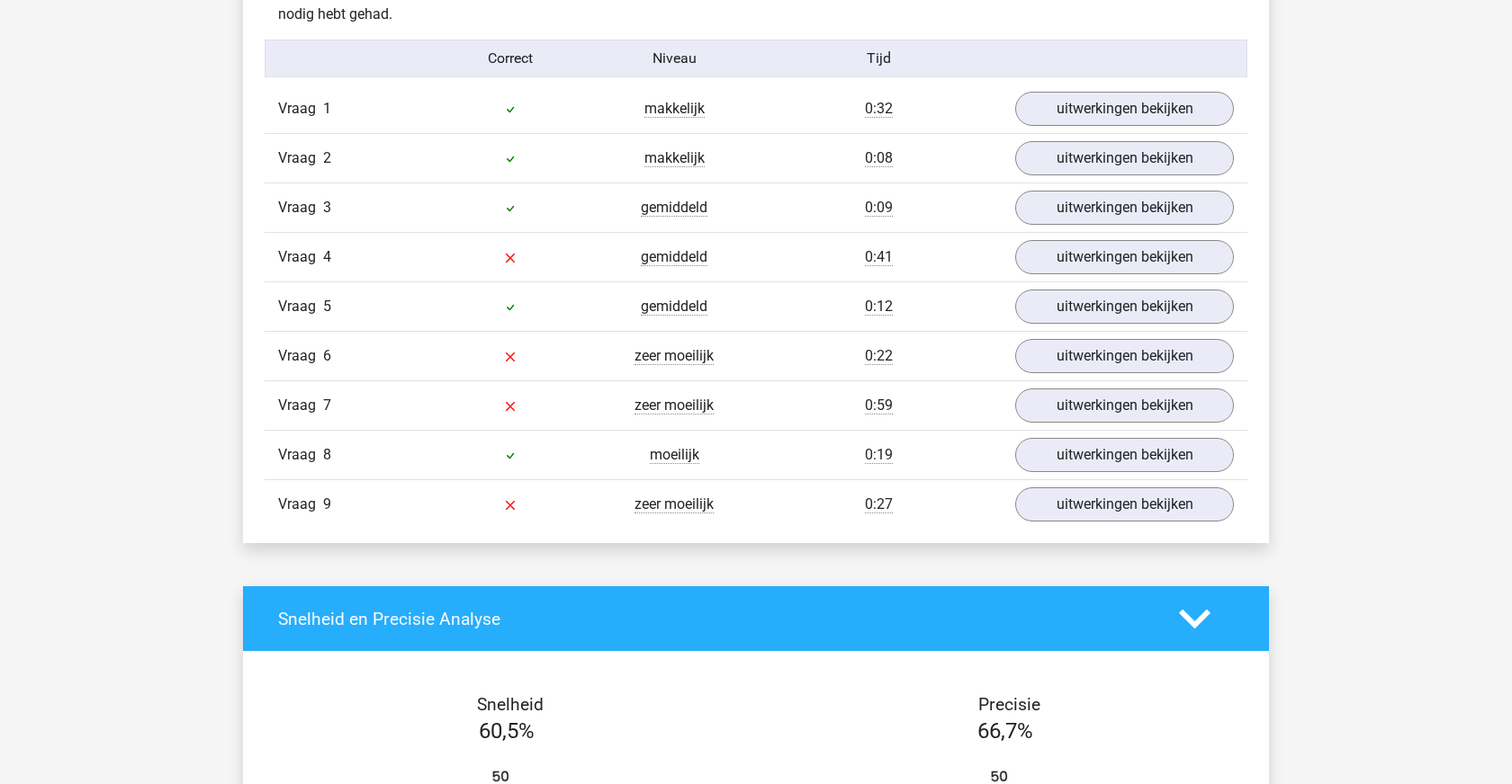
scroll to position [1944, 0]
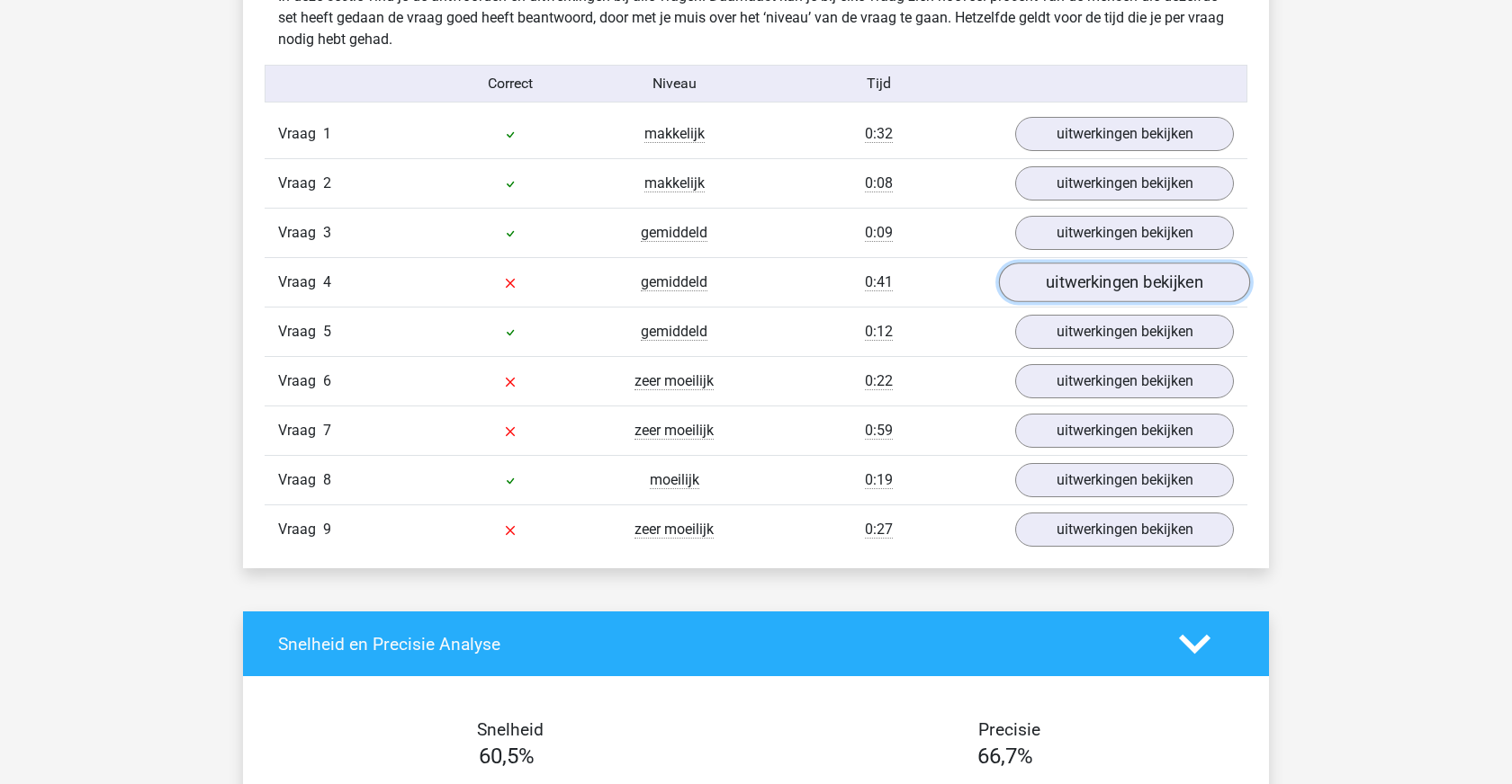
click at [1079, 288] on link "uitwerkingen bekijken" at bounding box center [1124, 282] width 251 height 40
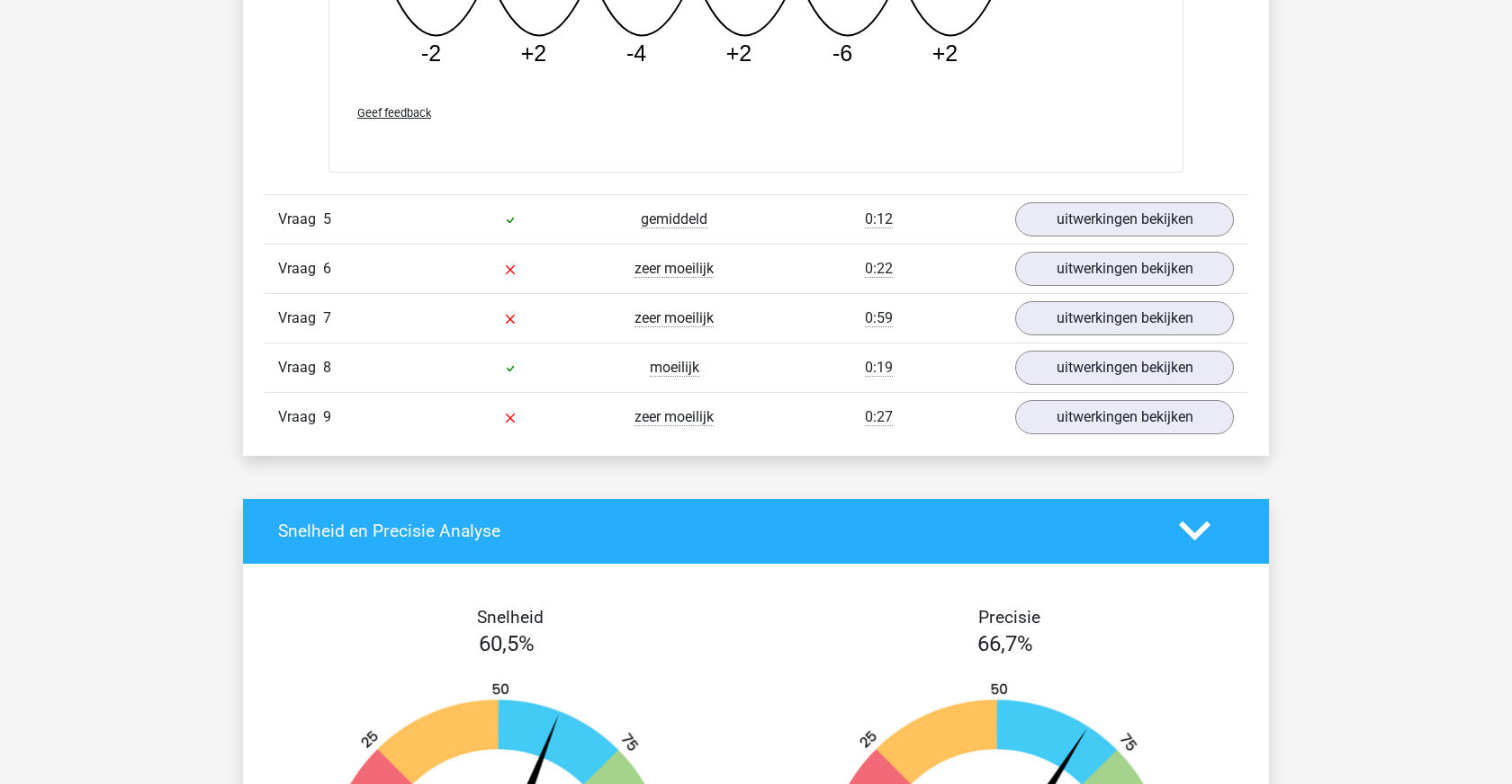
scroll to position [2901, 0]
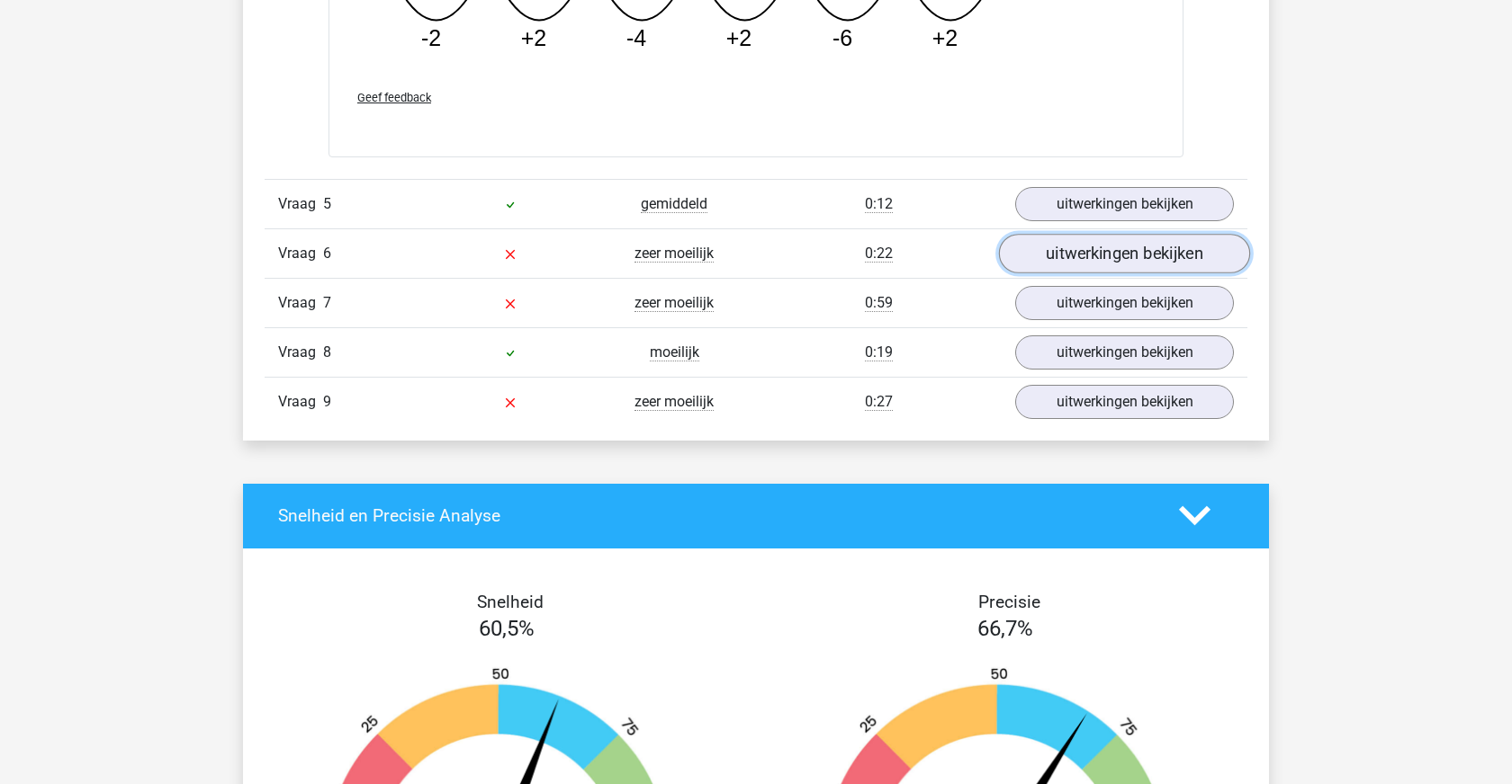
click at [1095, 259] on link "uitwerkingen bekijken" at bounding box center [1124, 253] width 251 height 40
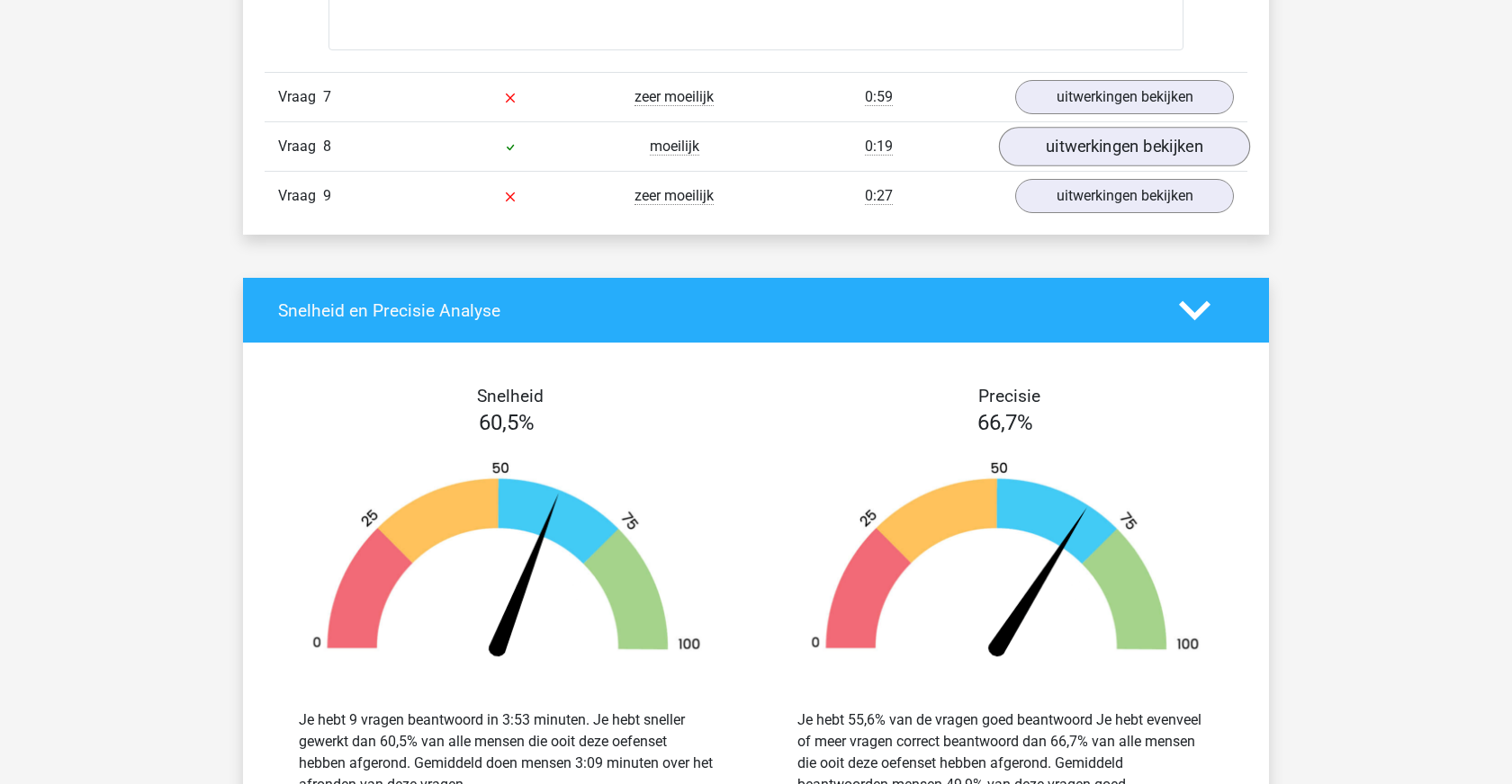
scroll to position [3791, 0]
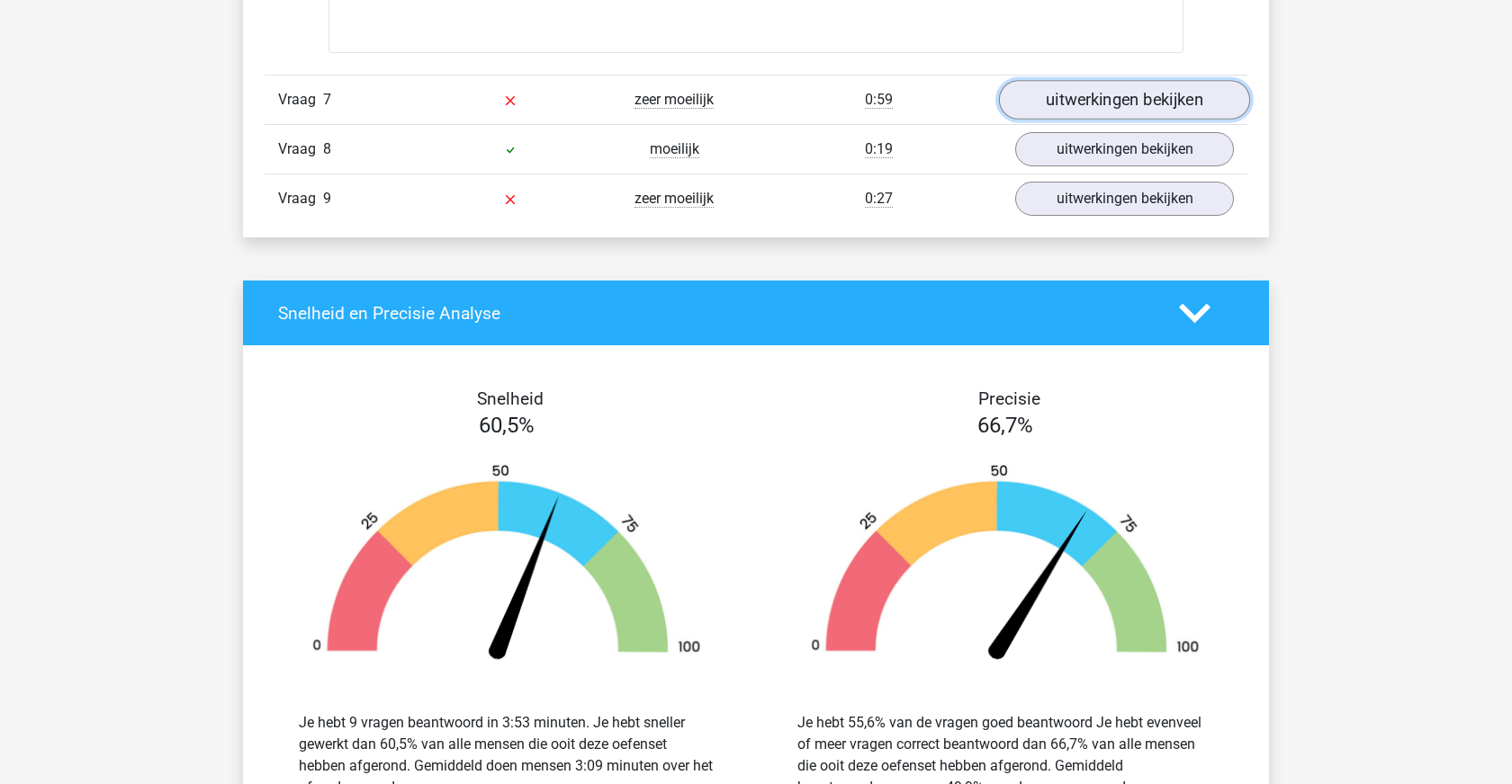
click at [1116, 100] on link "uitwerkingen bekijken" at bounding box center [1124, 99] width 251 height 40
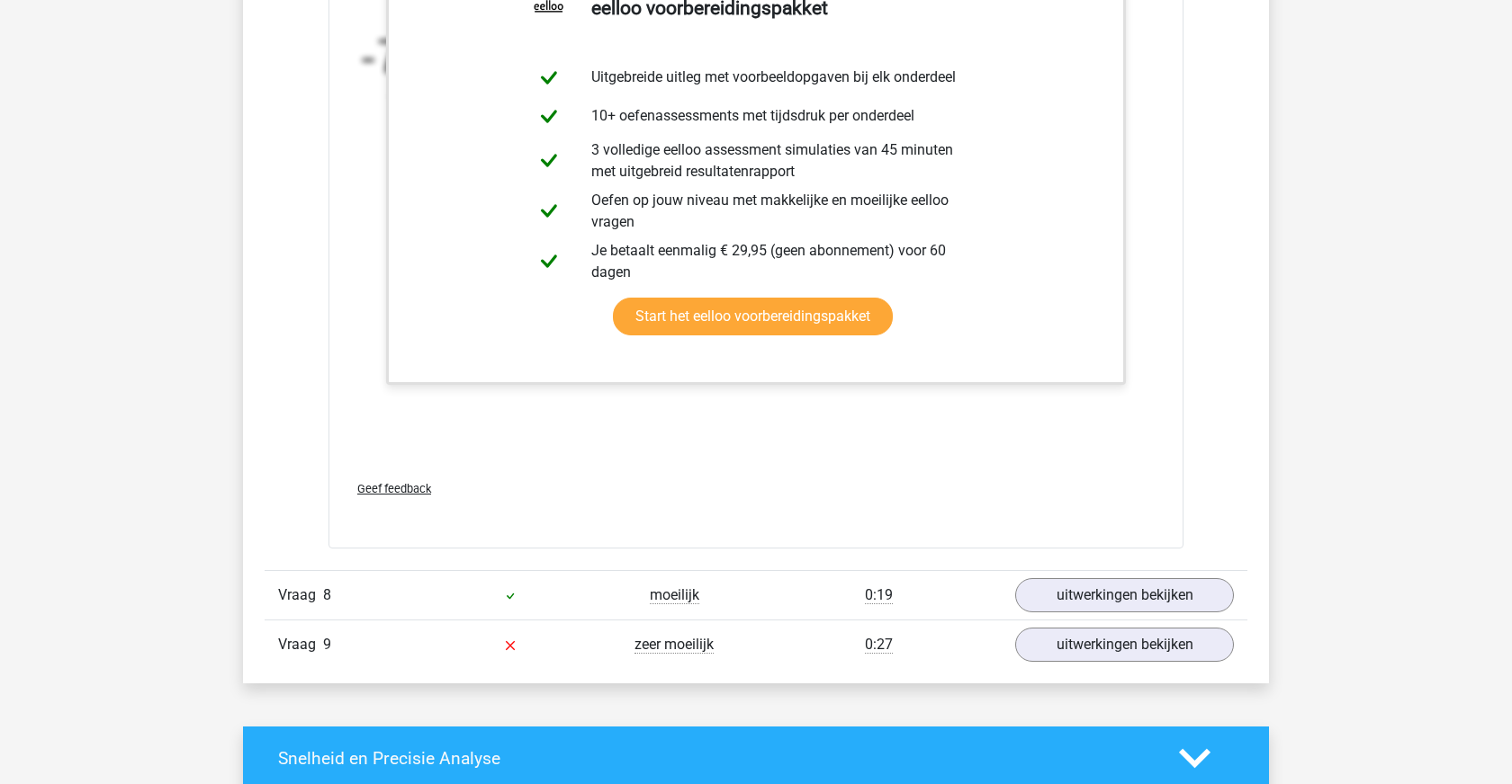
scroll to position [4517, 0]
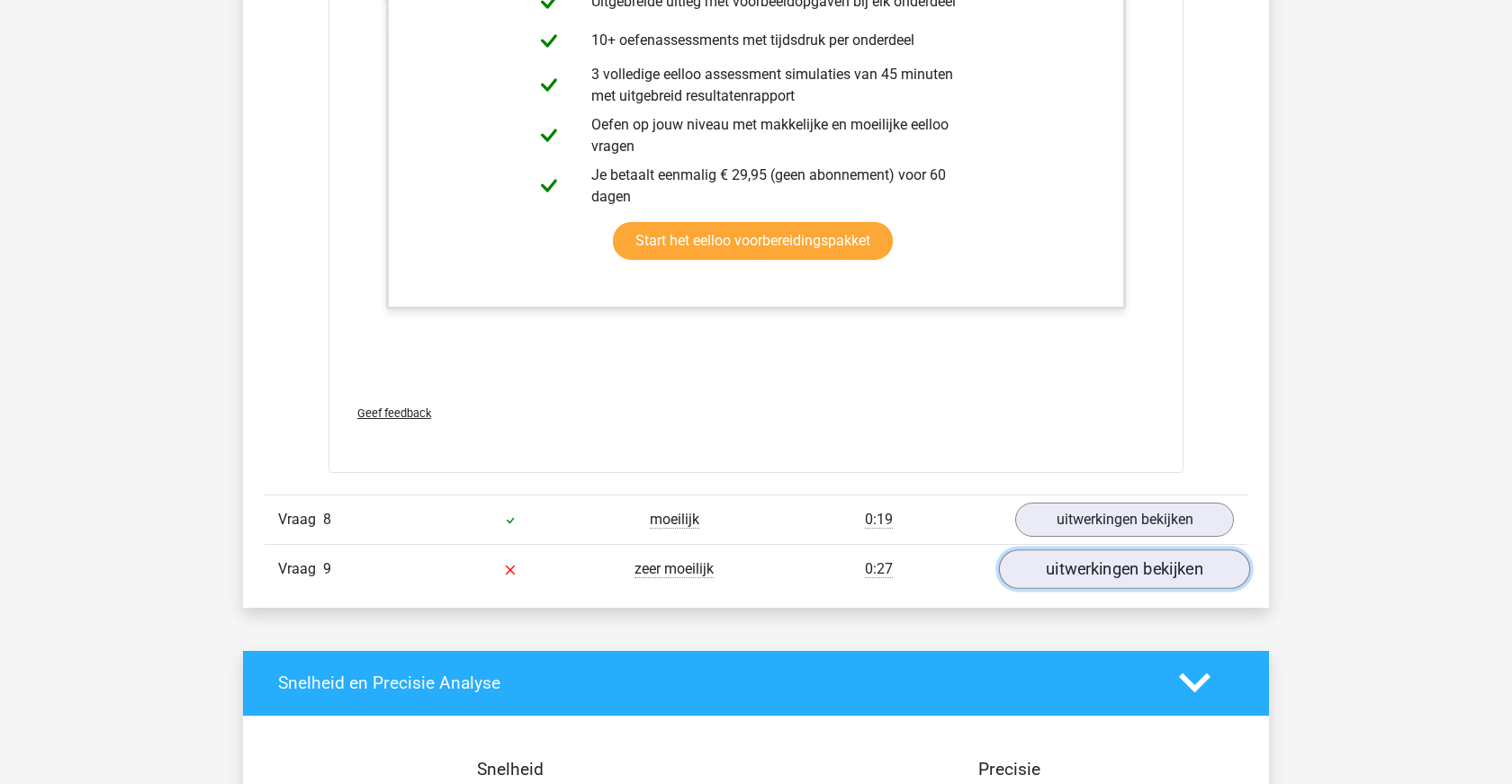
click at [1044, 565] on link "uitwerkingen bekijken" at bounding box center [1124, 569] width 251 height 40
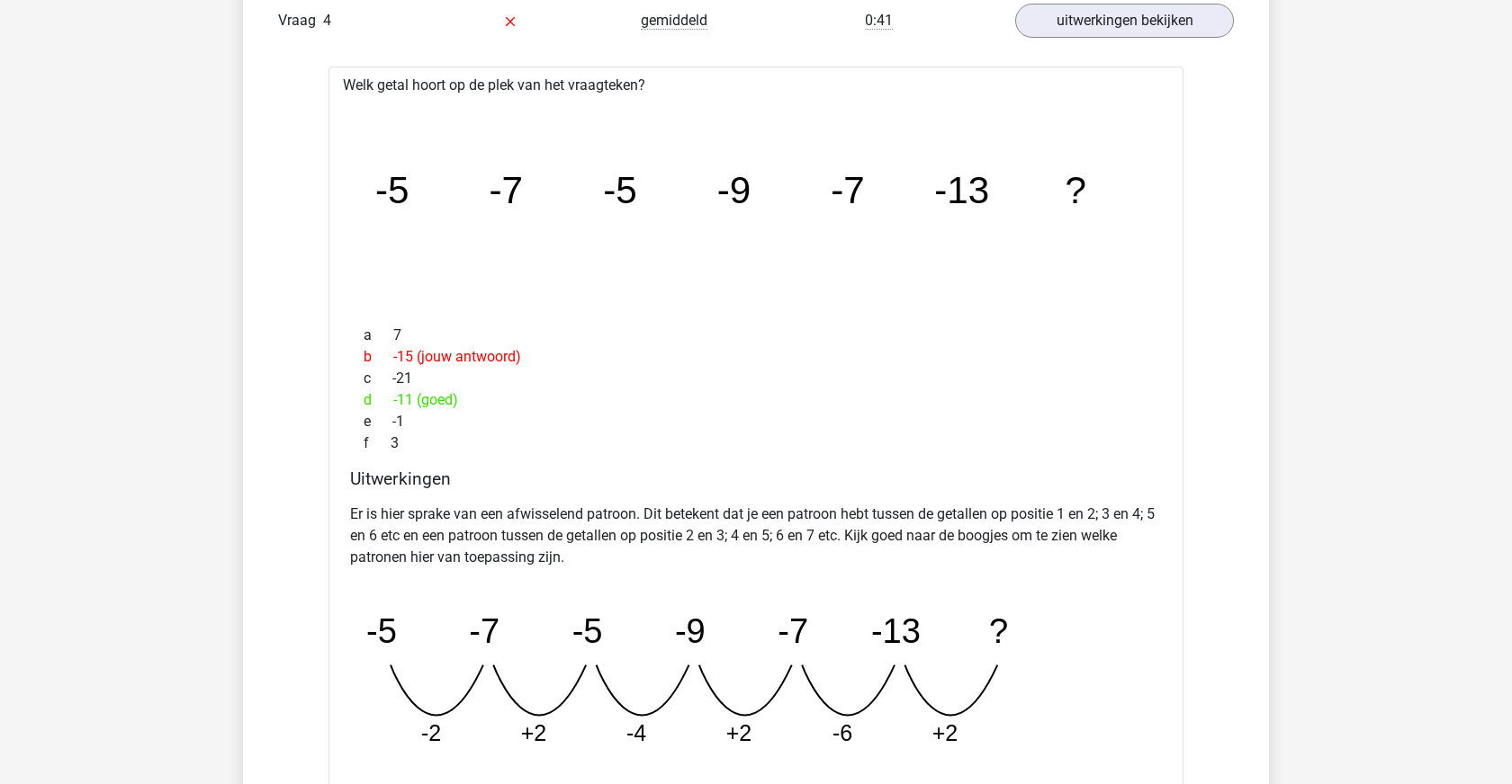
scroll to position [2010, 0]
